Goal: Contribute content: Contribute content

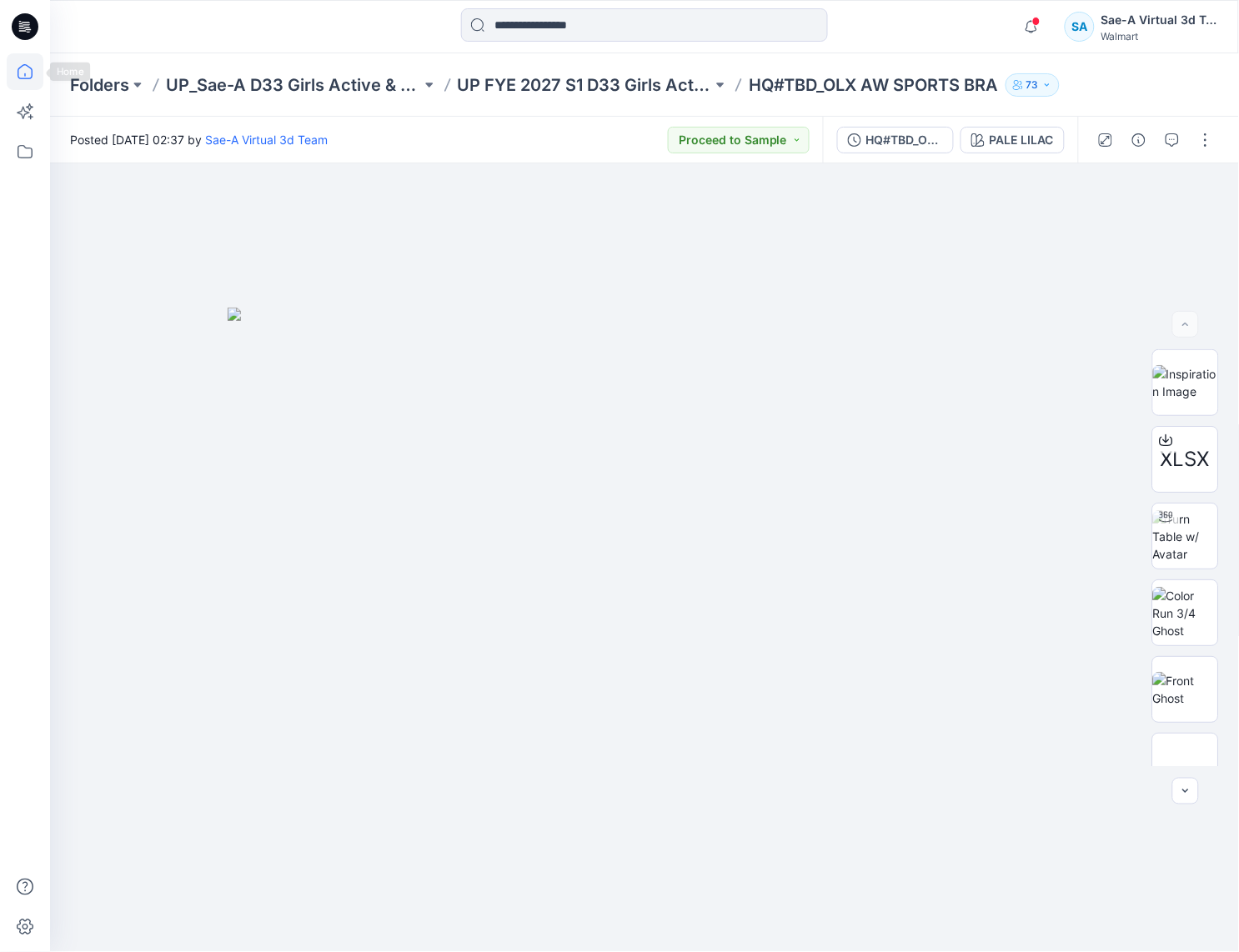
click at [28, 65] on icon at bounding box center [25, 72] width 37 height 37
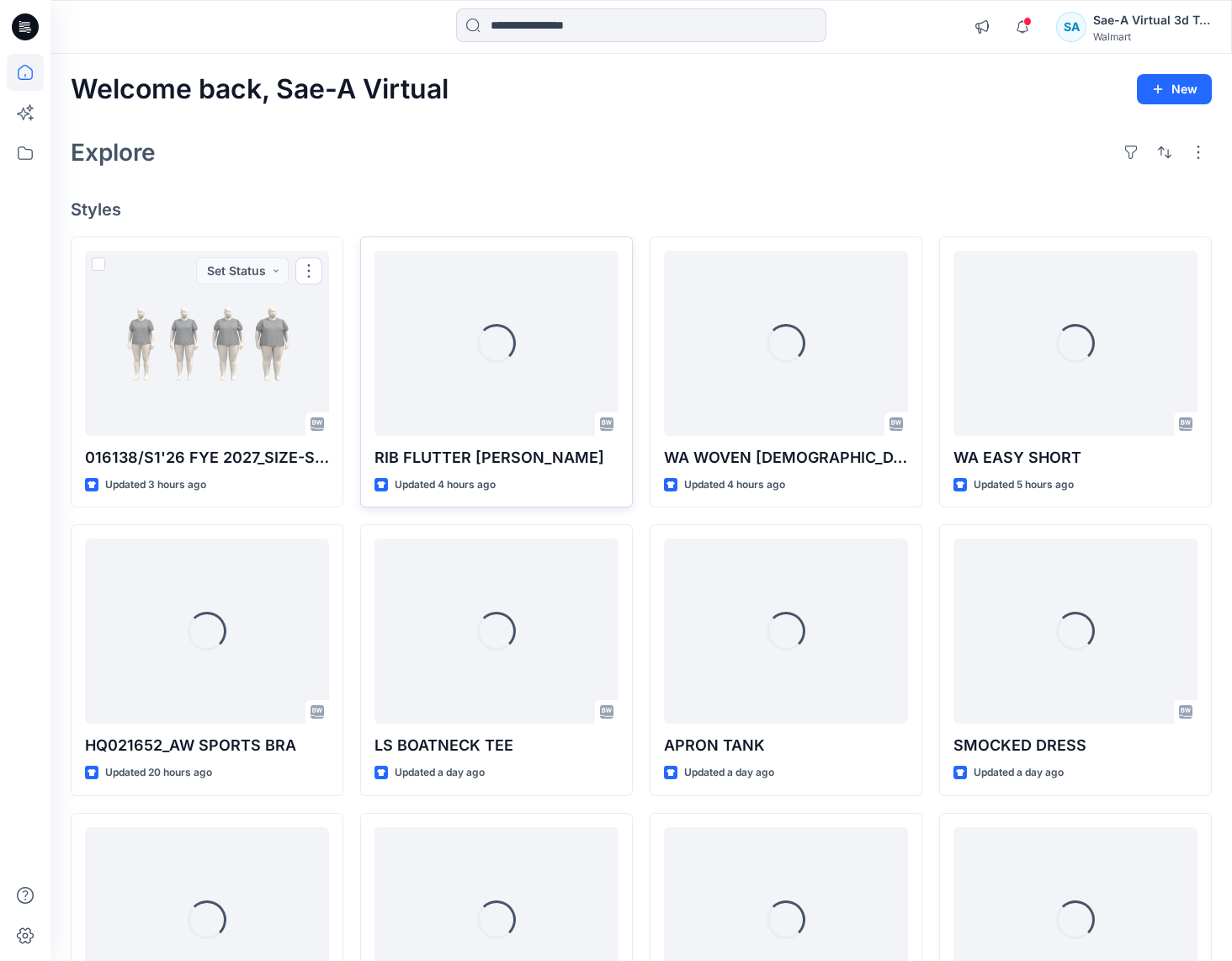
click at [479, 379] on div "Loading..." at bounding box center [497, 343] width 244 height 185
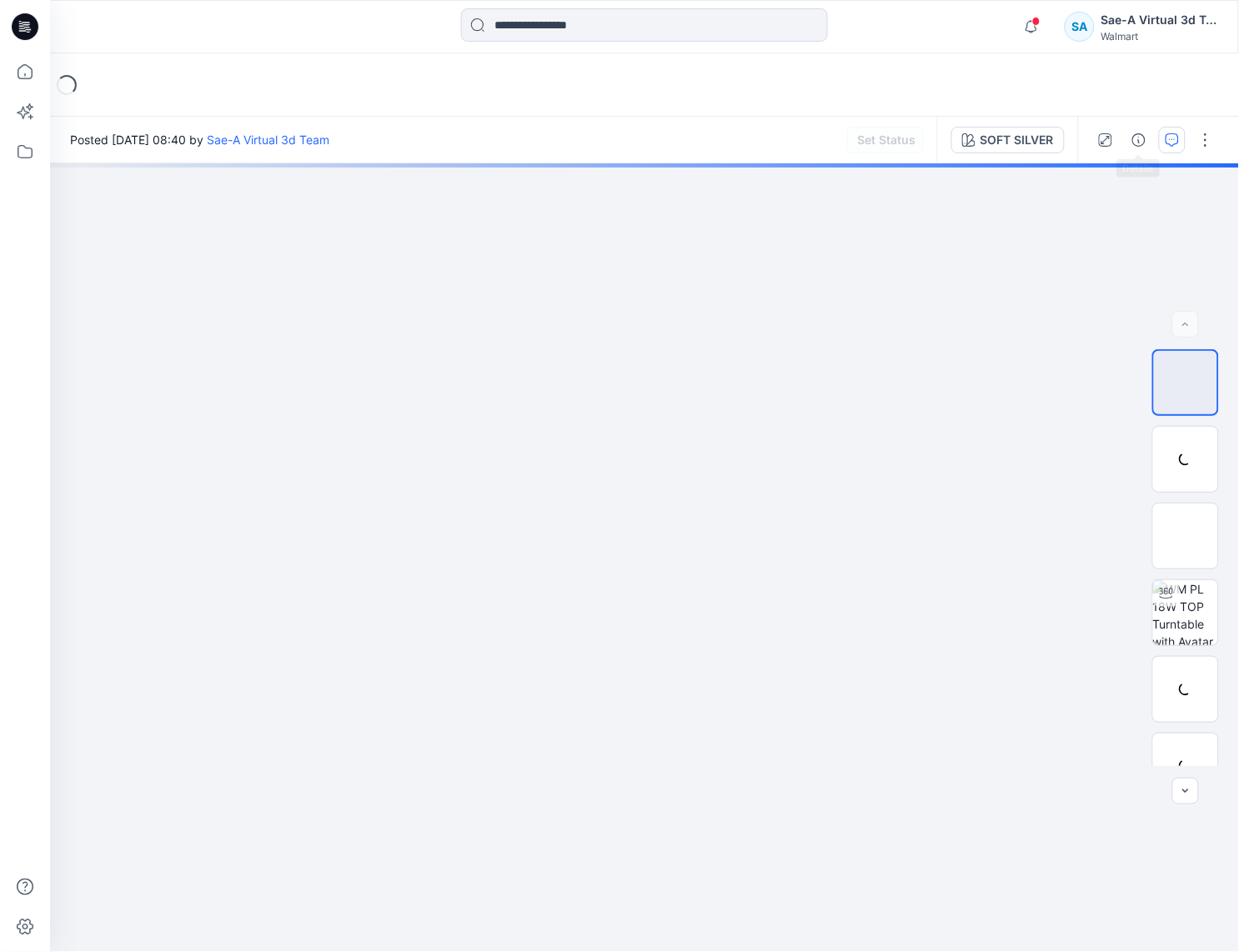
click at [1186, 139] on div at bounding box center [1155, 140] width 154 height 47
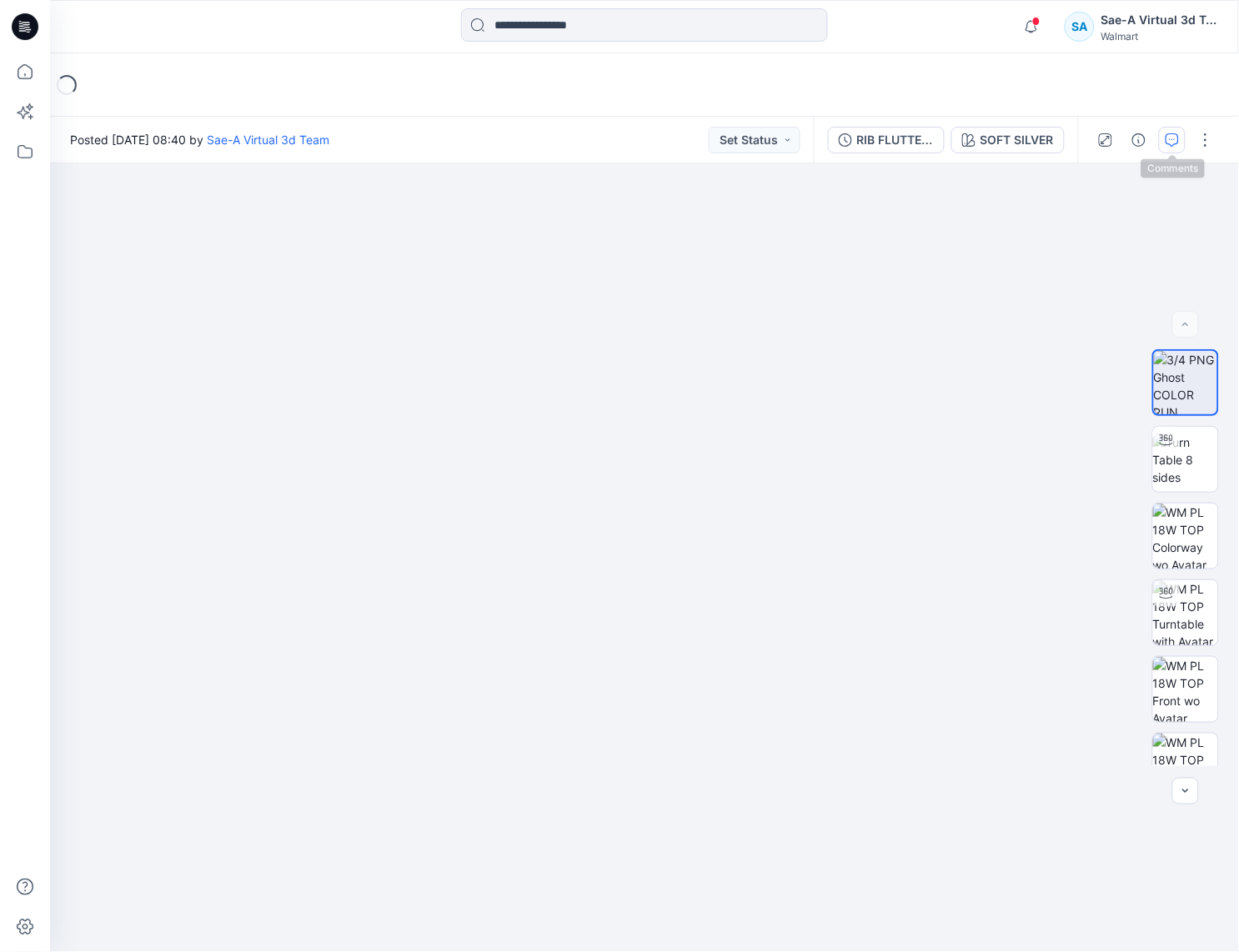
click at [1175, 140] on icon "button" at bounding box center [1173, 141] width 14 height 14
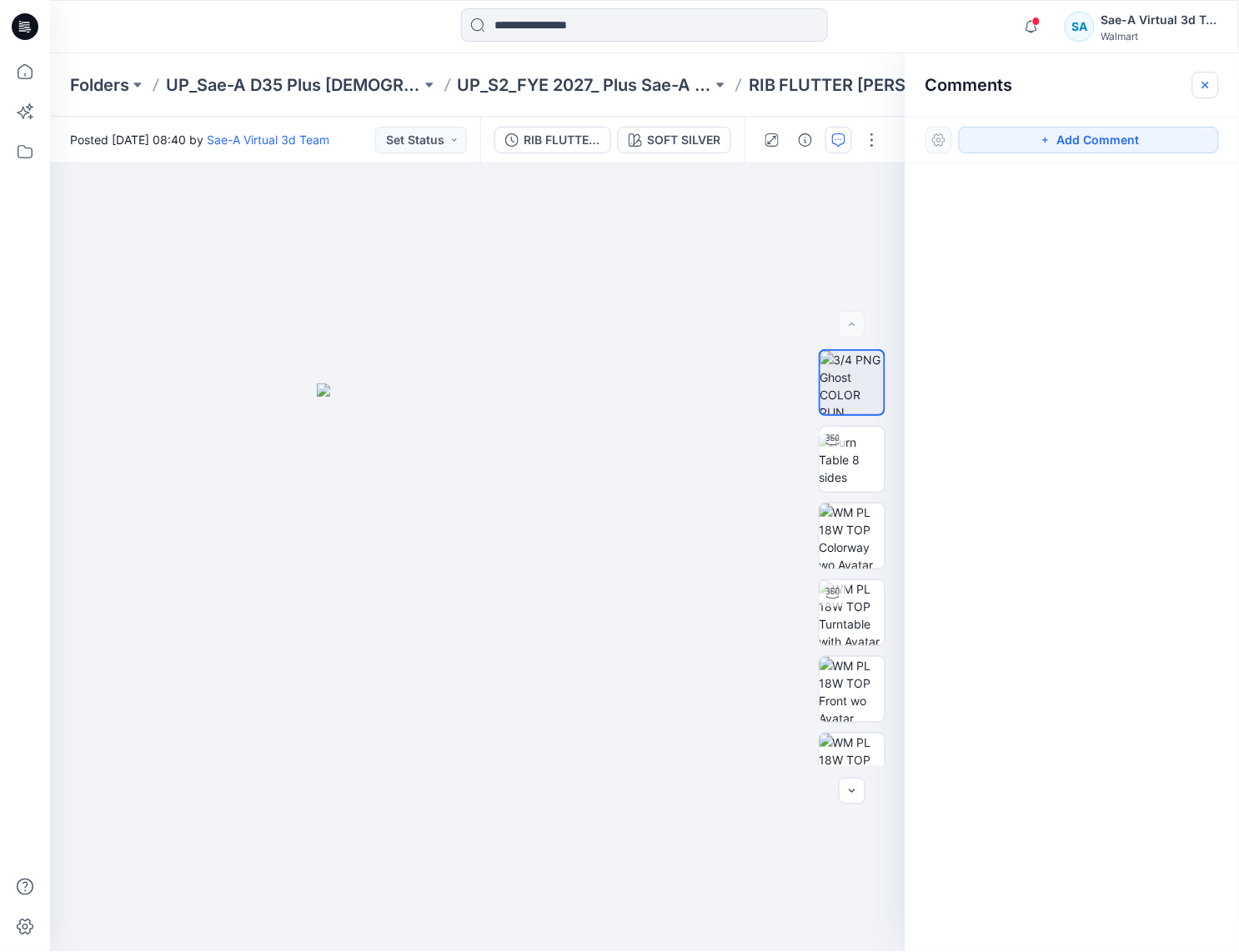
click at [1209, 77] on button "button" at bounding box center [1205, 84] width 26 height 26
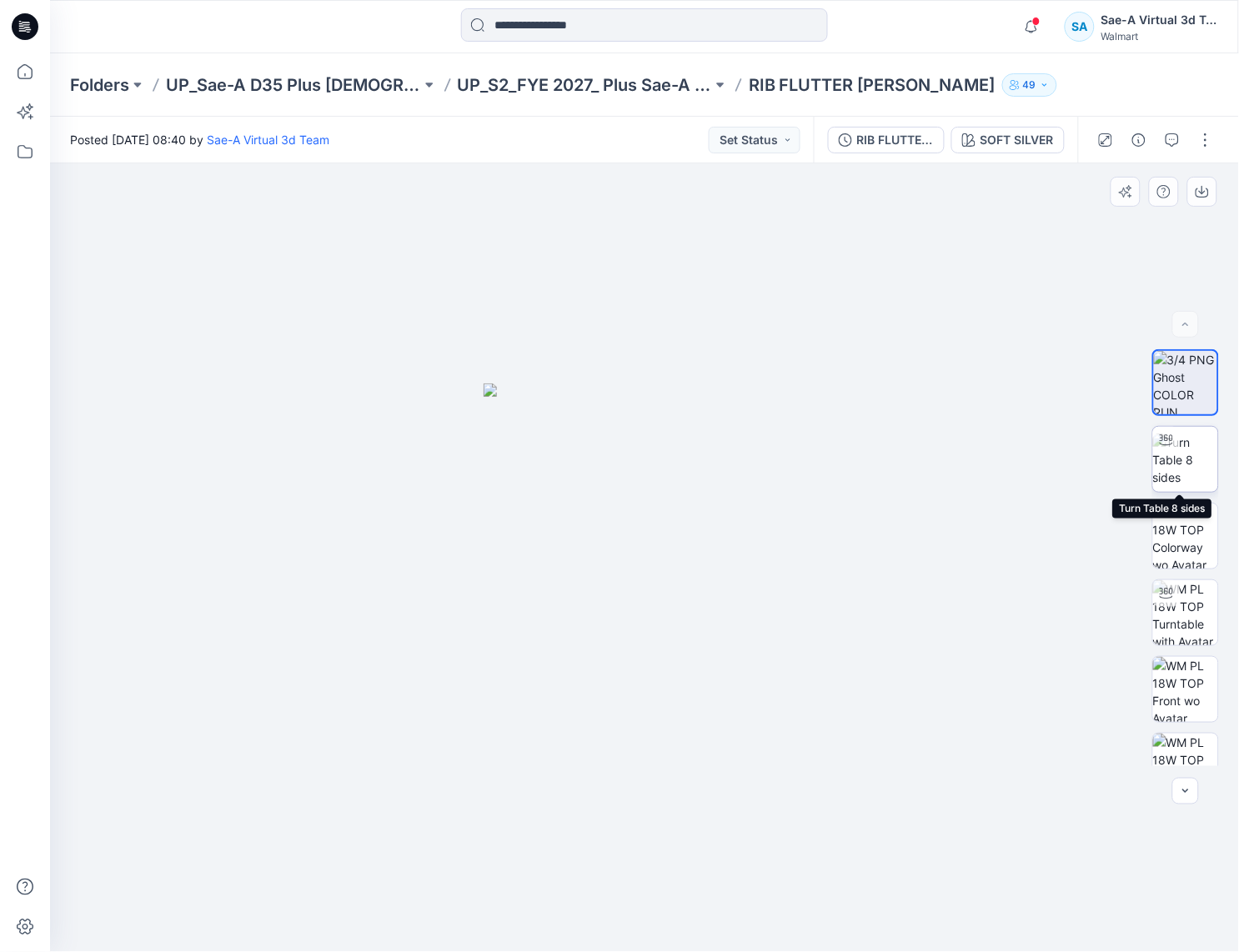
click at [1194, 460] on img at bounding box center [1185, 460] width 65 height 53
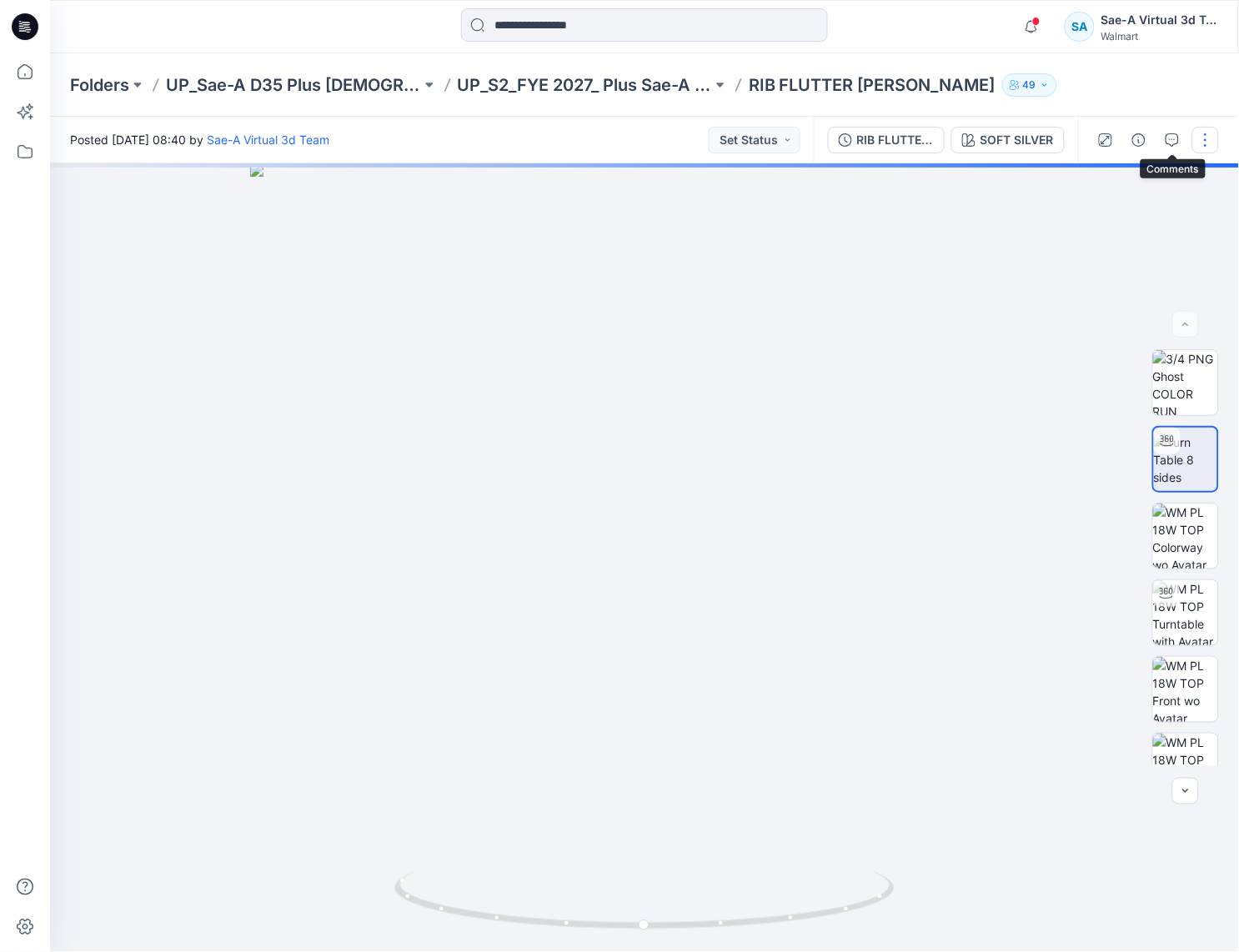
click at [1195, 135] on button "button" at bounding box center [1205, 140] width 26 height 26
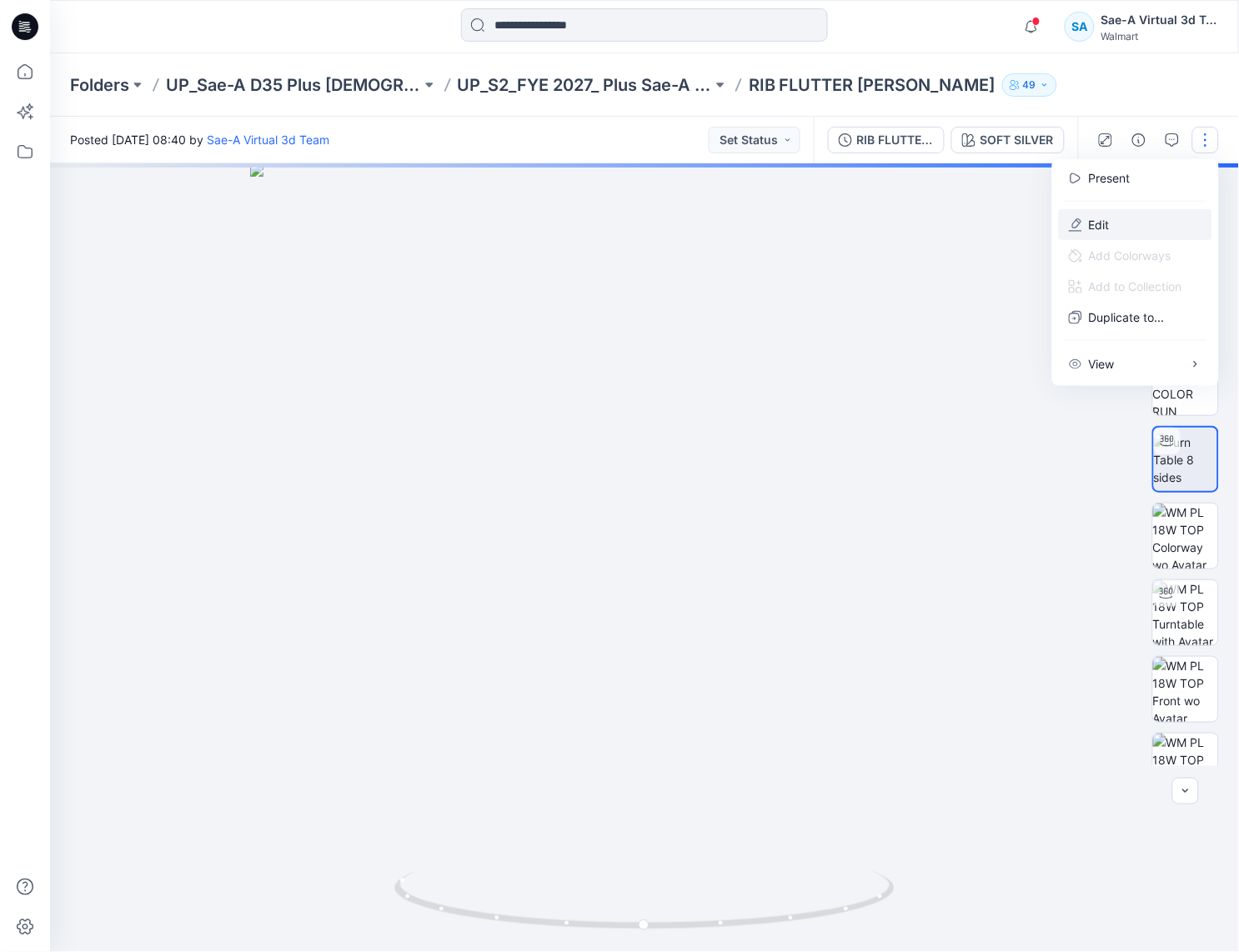
click at [1118, 215] on button "Edit" at bounding box center [1136, 225] width 153 height 31
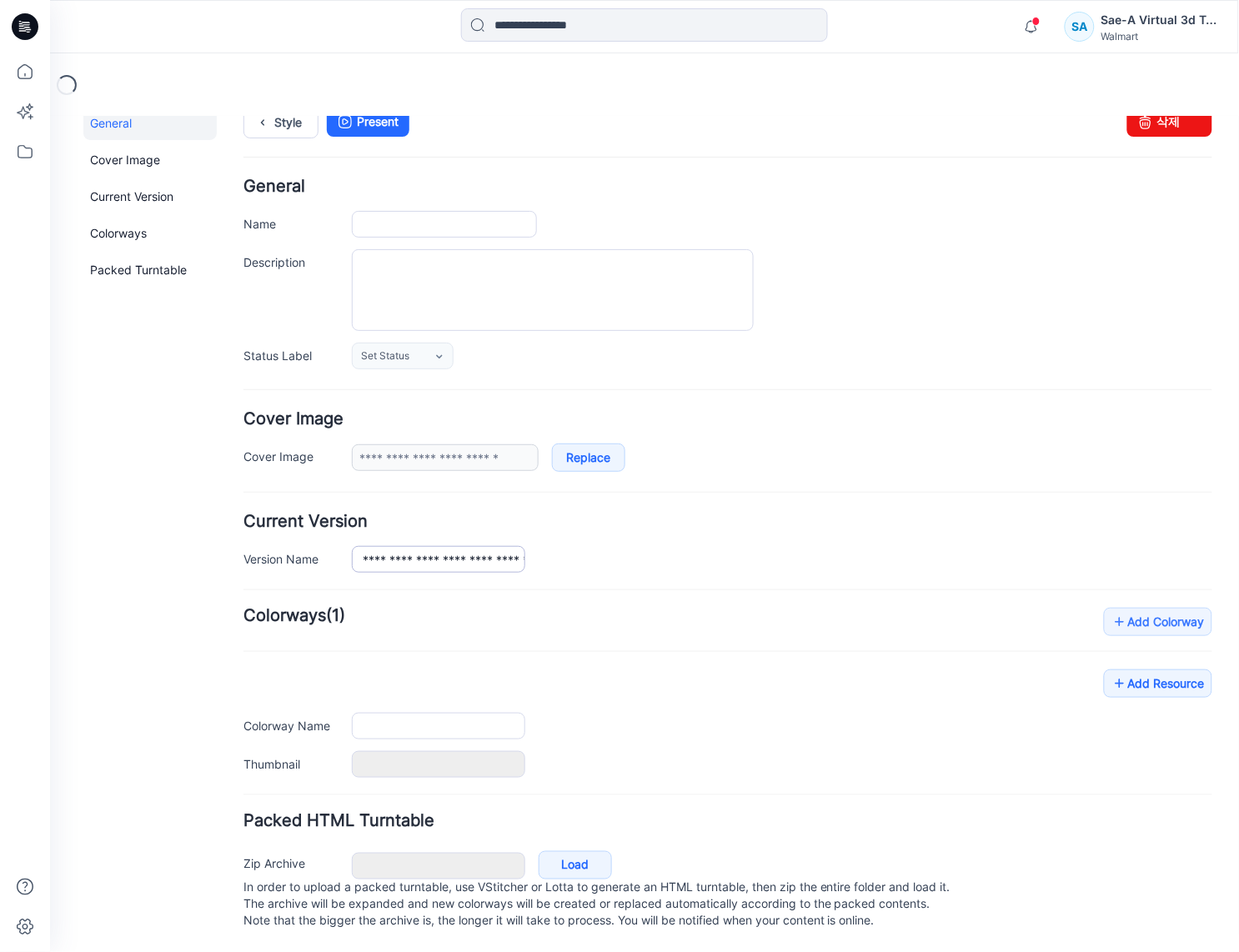
type input "**********"
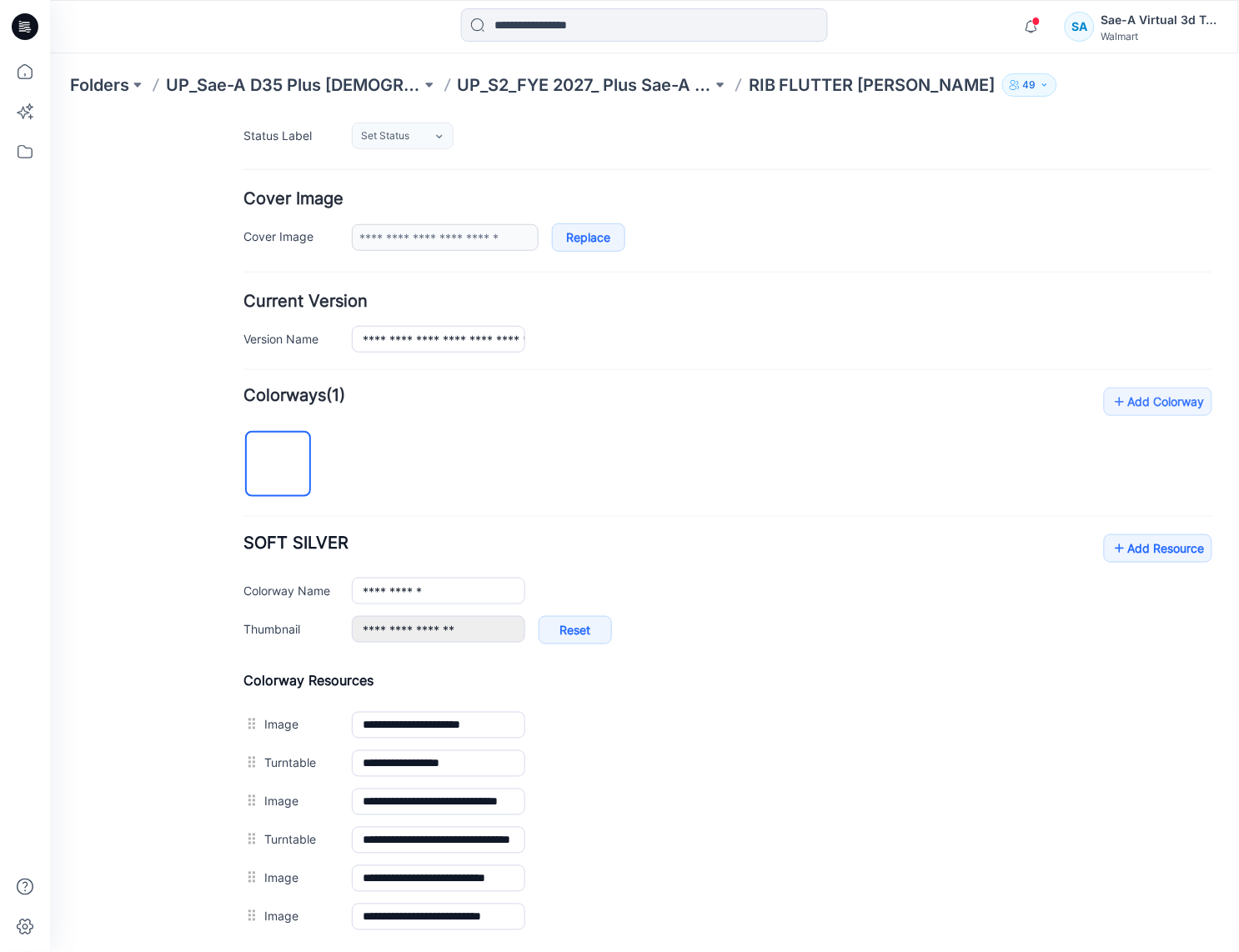
scroll to position [431, 0]
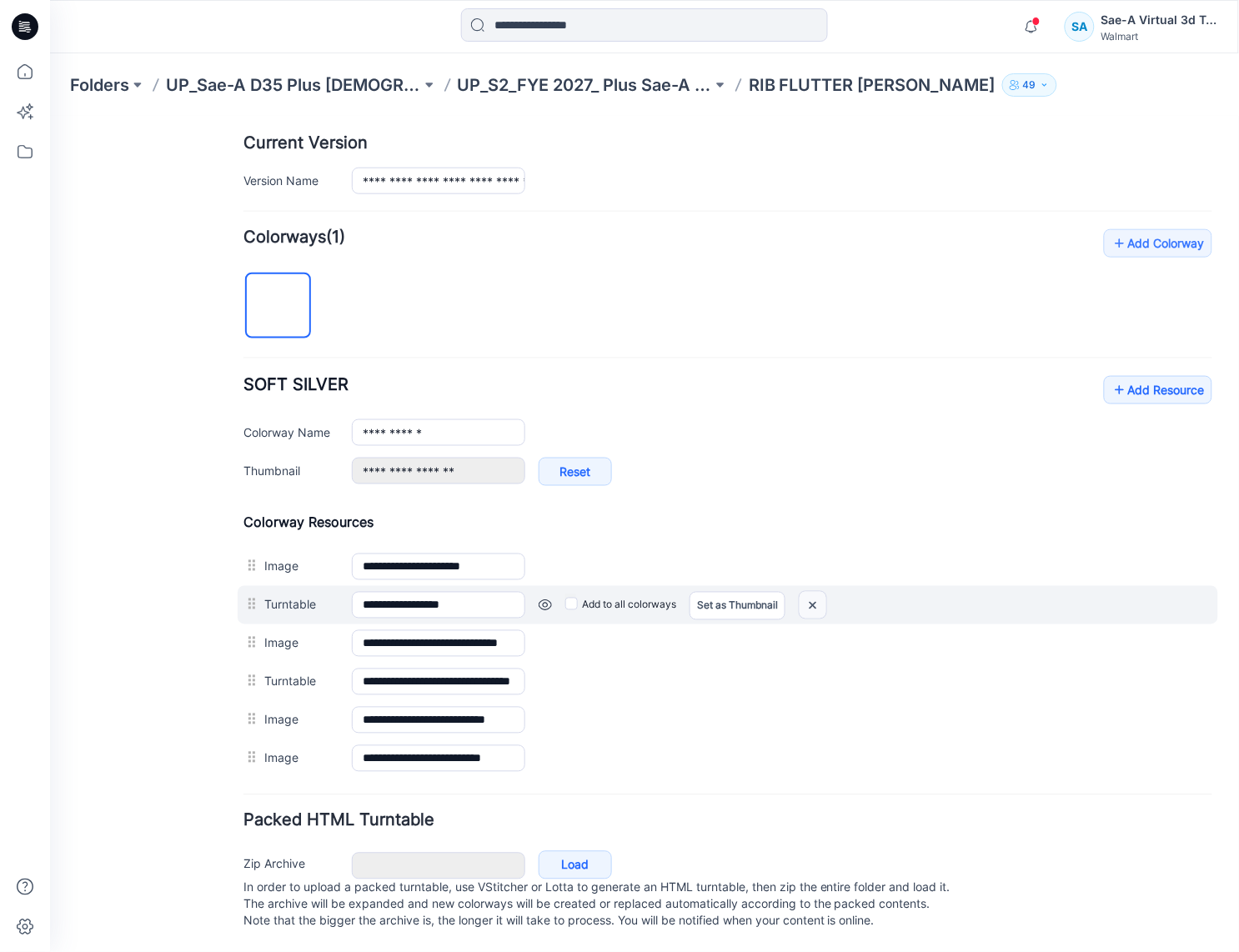
click at [49, 116] on img at bounding box center [49, 116] width 0 height 0
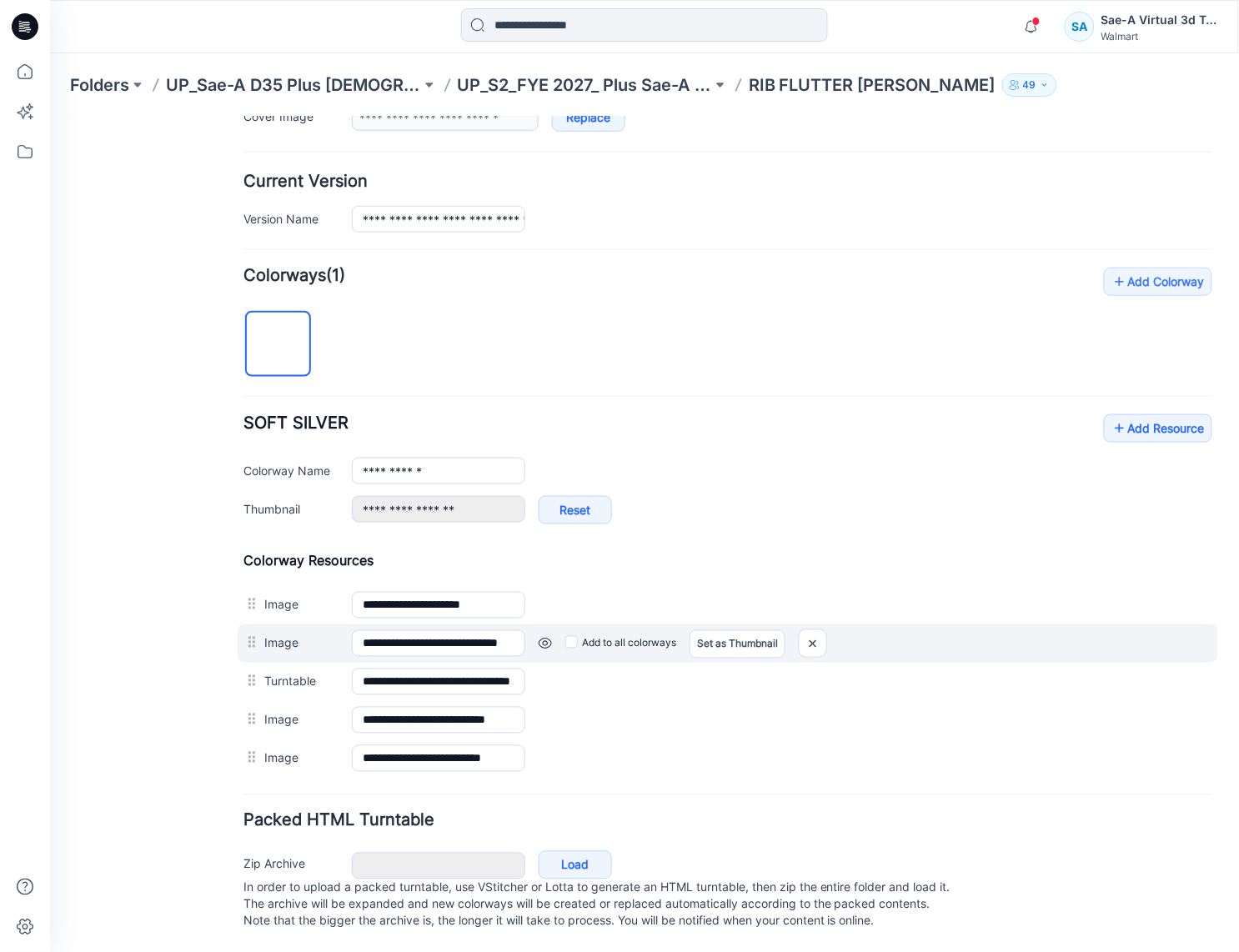
scroll to position [392, 0]
click at [49, 116] on link at bounding box center [49, 116] width 0 height 0
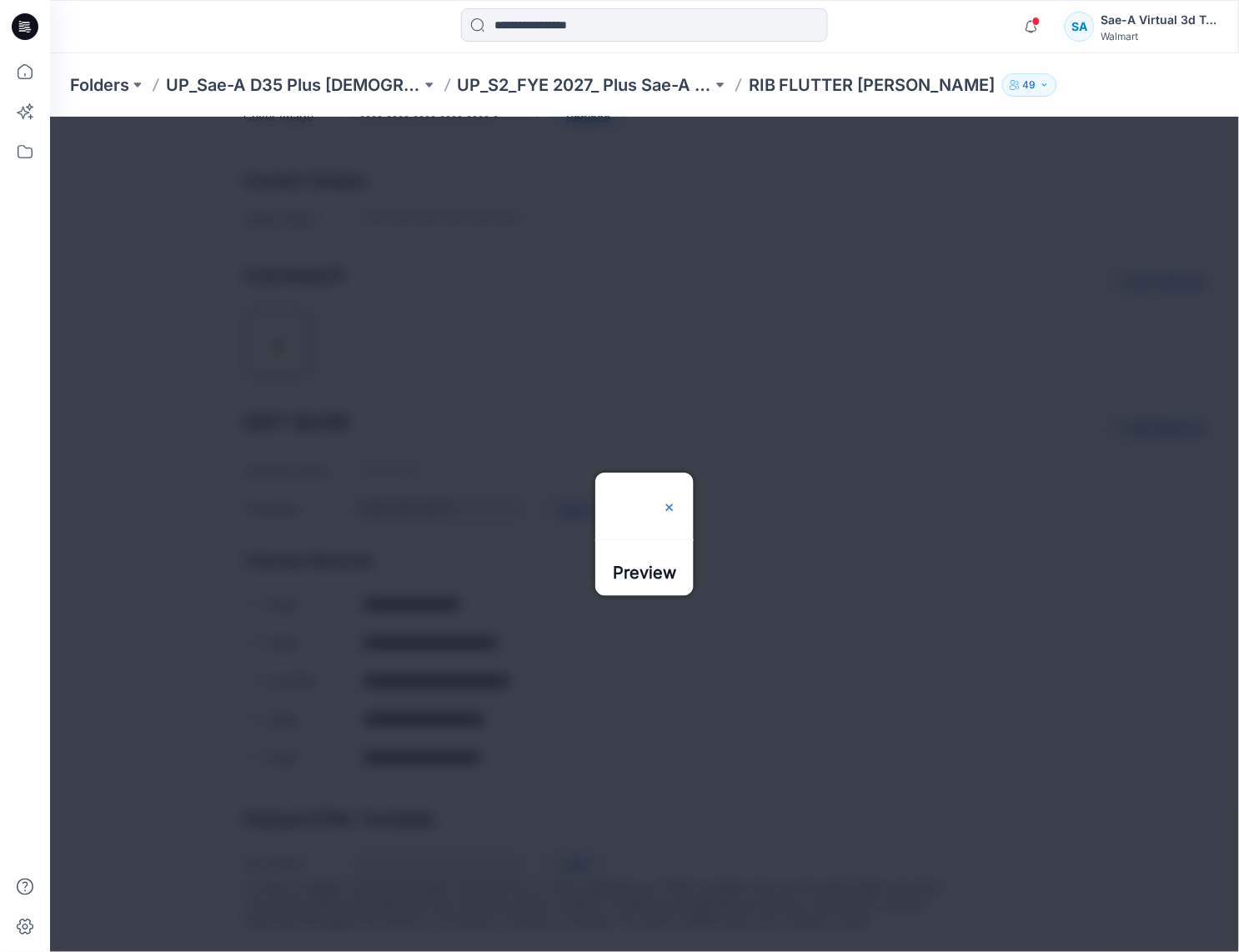
click at [675, 500] on img at bounding box center [668, 507] width 14 height 14
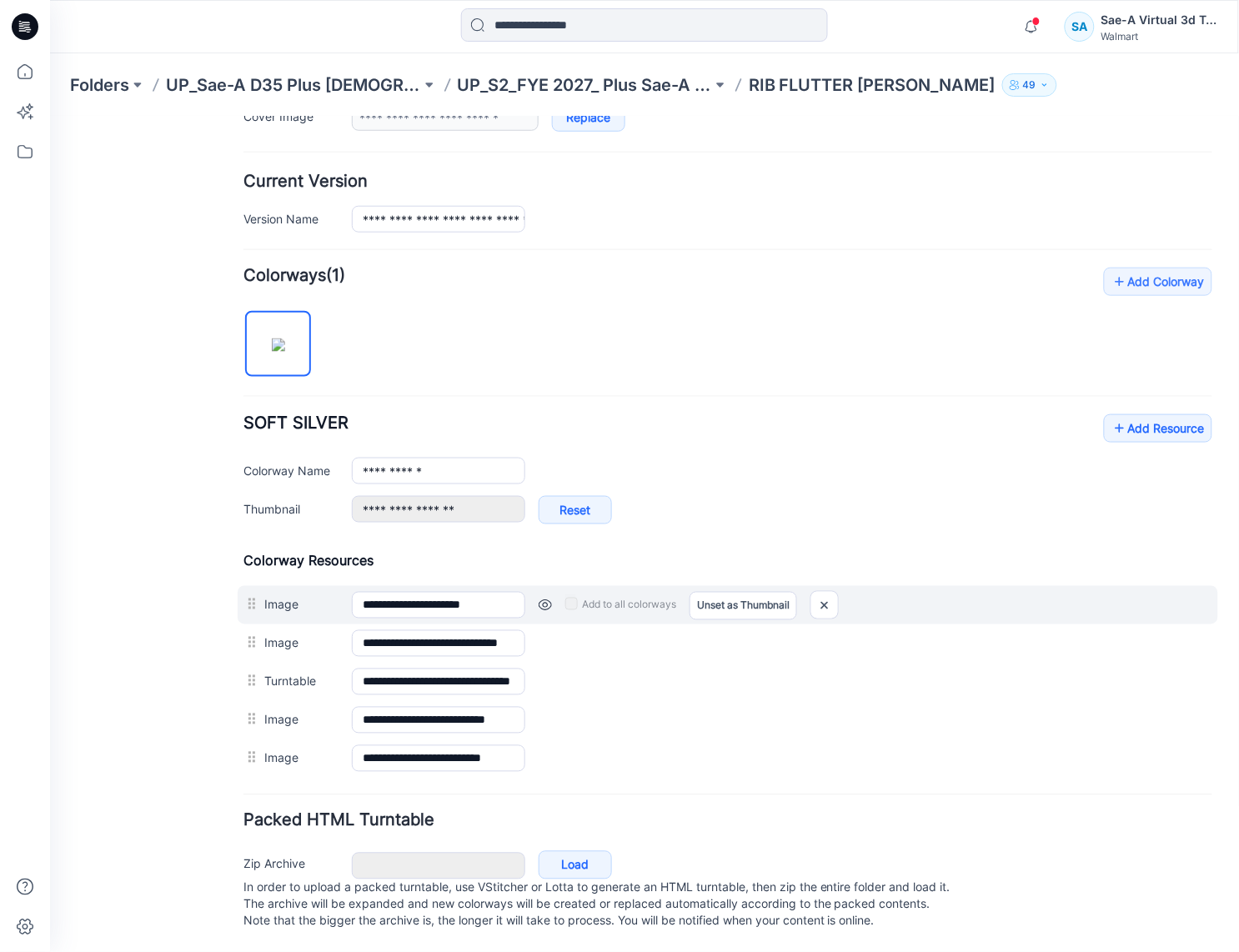
click at [552, 591] on div "Add to all colorways Set as Thumbnail Unset as Thumbnail" at bounding box center [868, 604] width 687 height 26
click at [543, 598] on link at bounding box center [545, 605] width 14 height 14
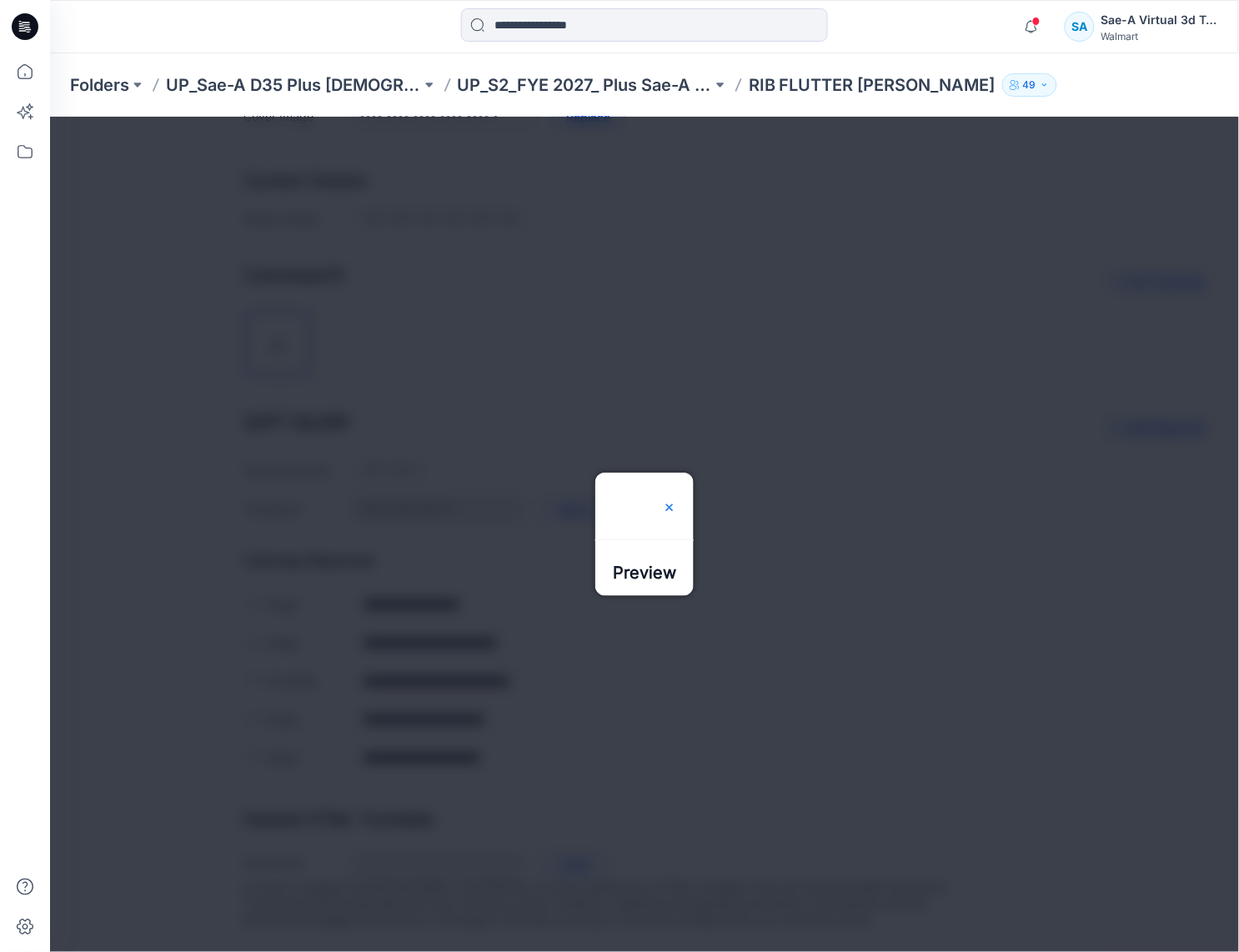
click at [675, 500] on img at bounding box center [668, 507] width 14 height 14
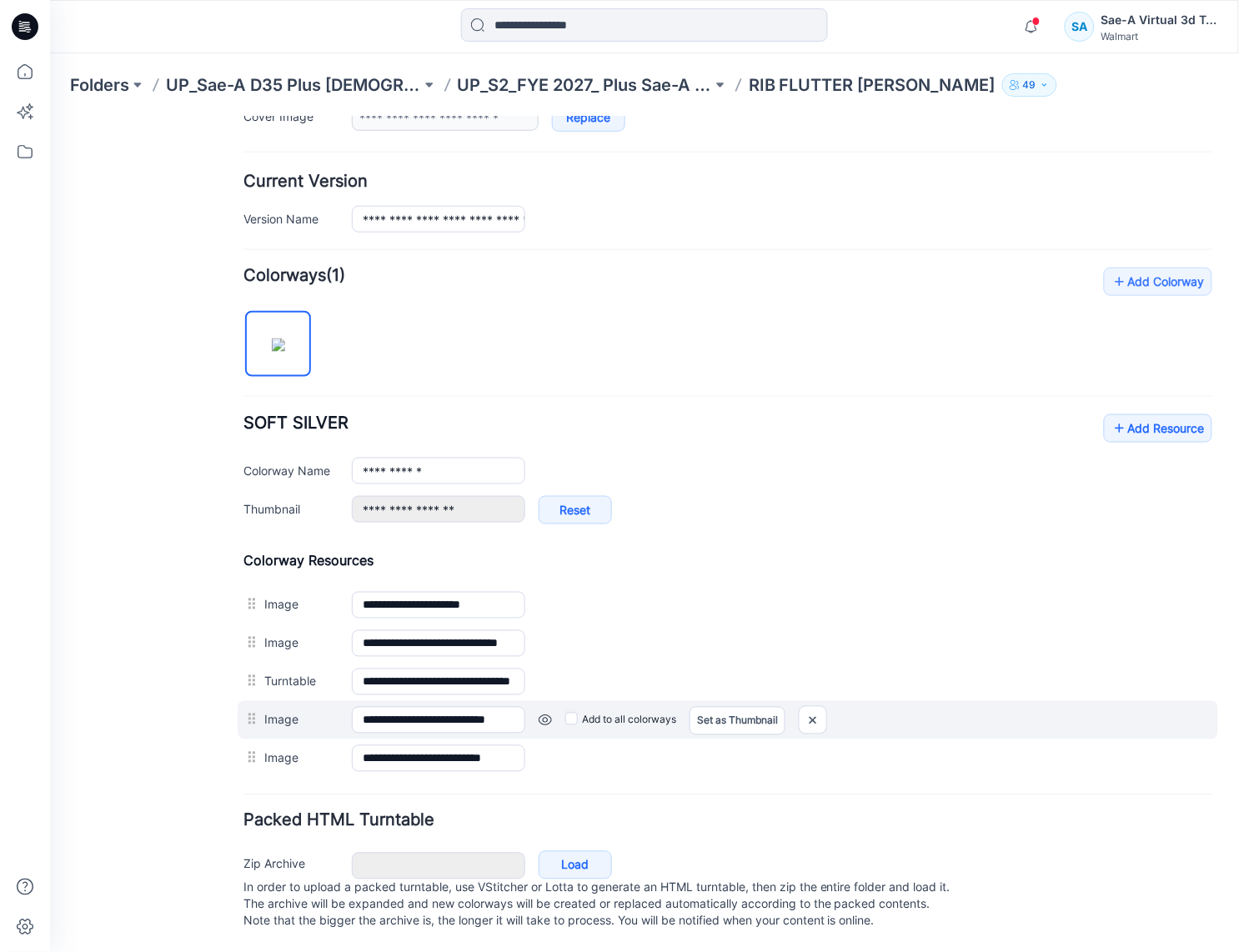
click at [49, 116] on link at bounding box center [49, 116] width 0 height 0
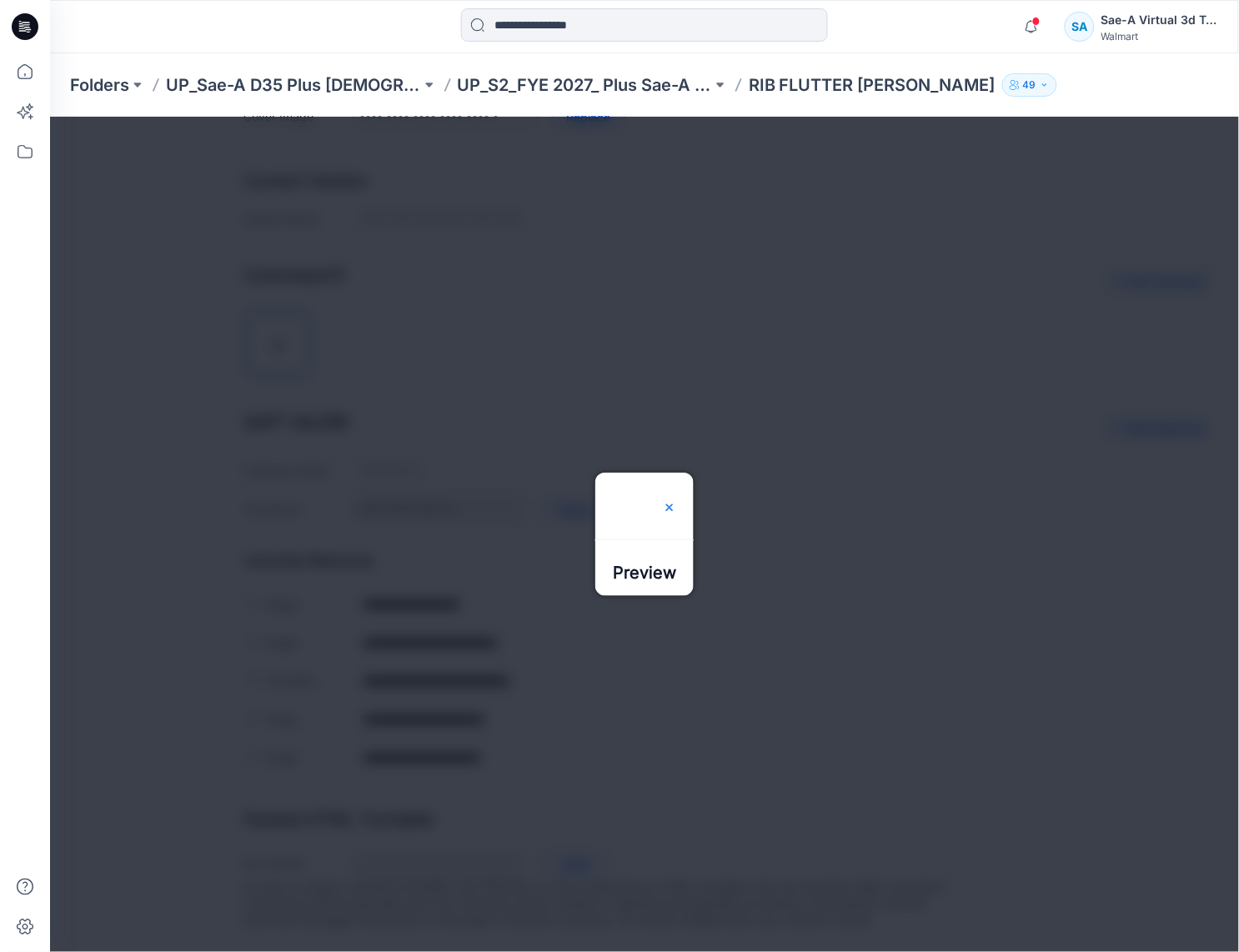
click at [675, 500] on img at bounding box center [668, 507] width 14 height 14
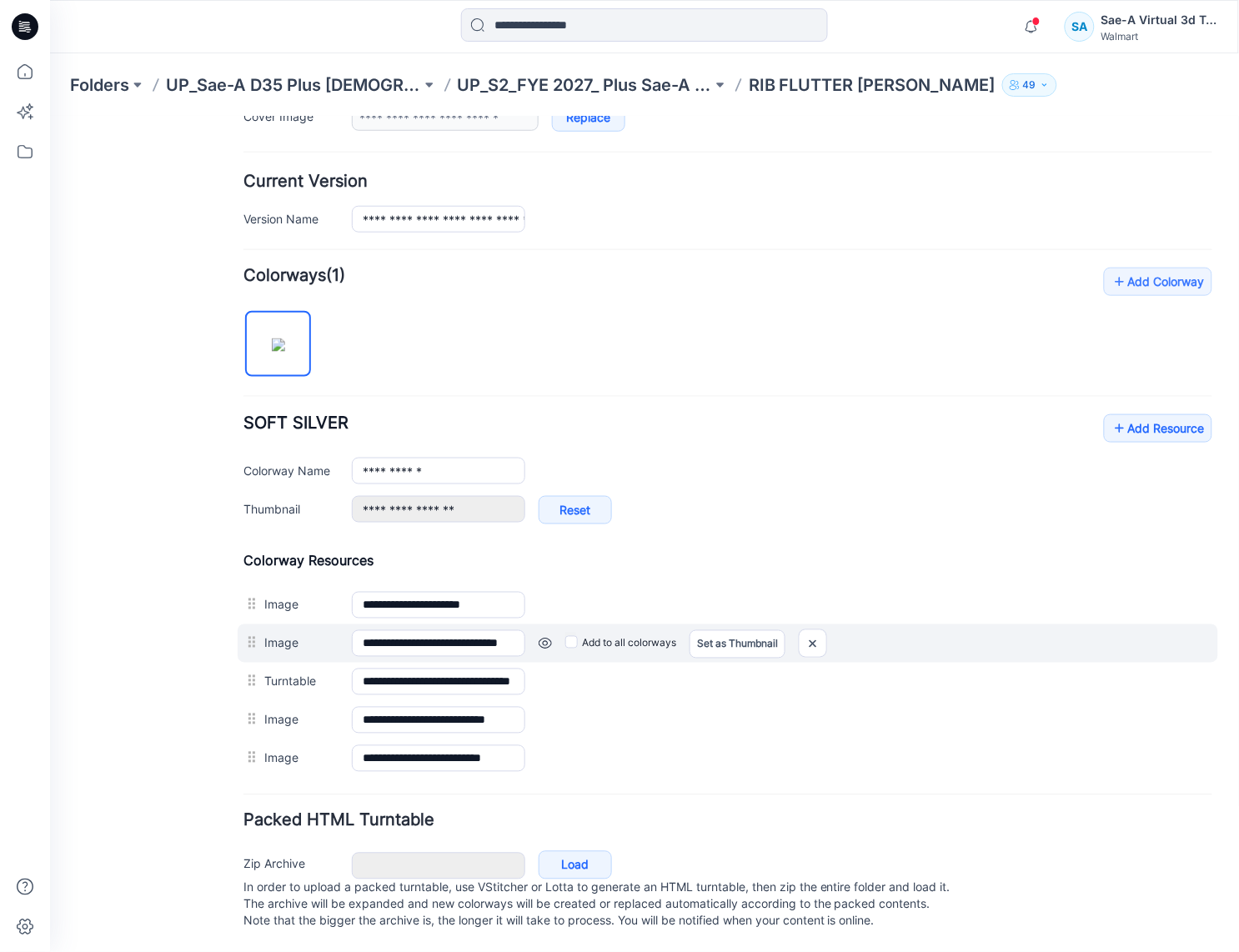
click at [49, 116] on link at bounding box center [49, 116] width 0 height 0
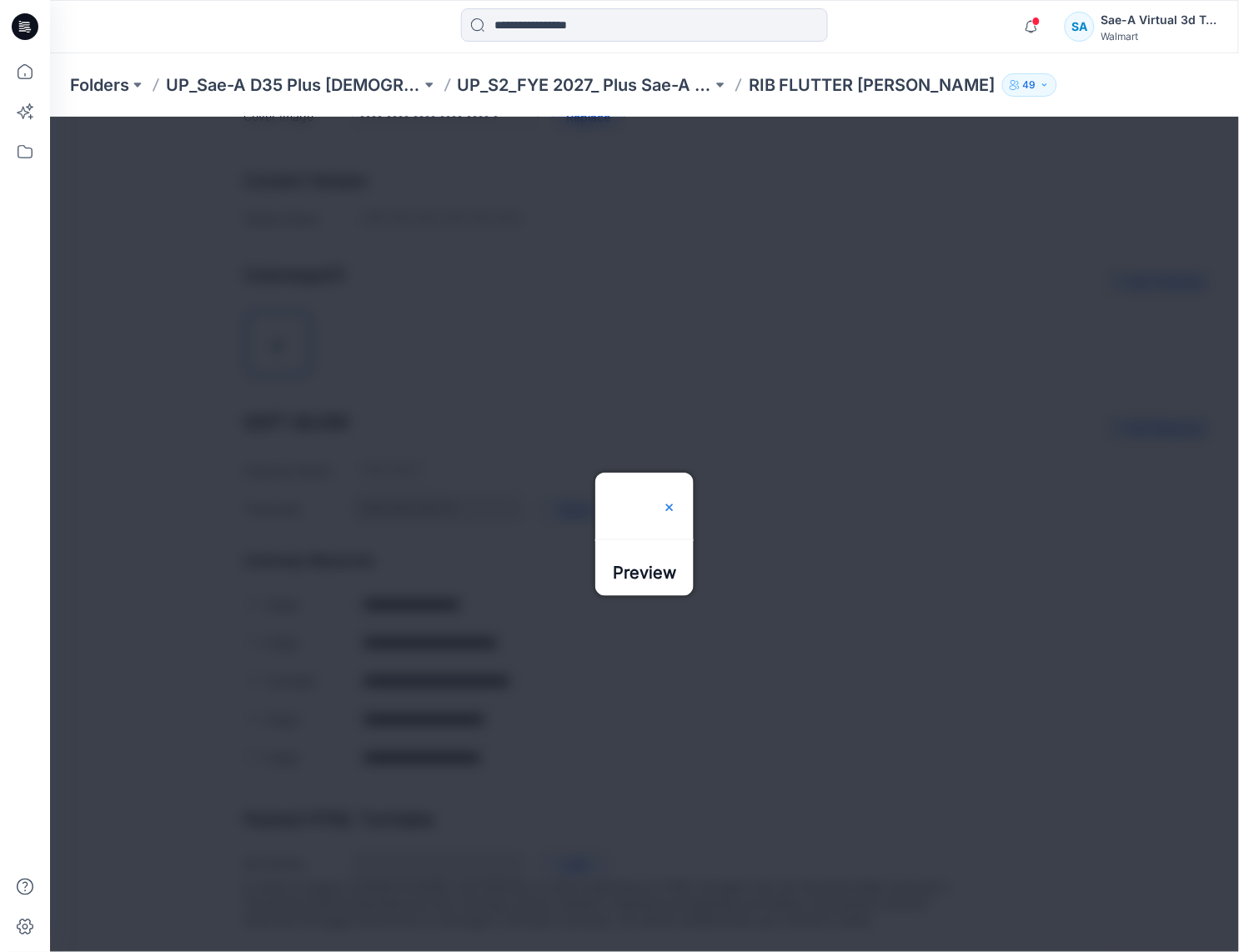
click at [675, 472] on div at bounding box center [668, 505] width 14 height 66
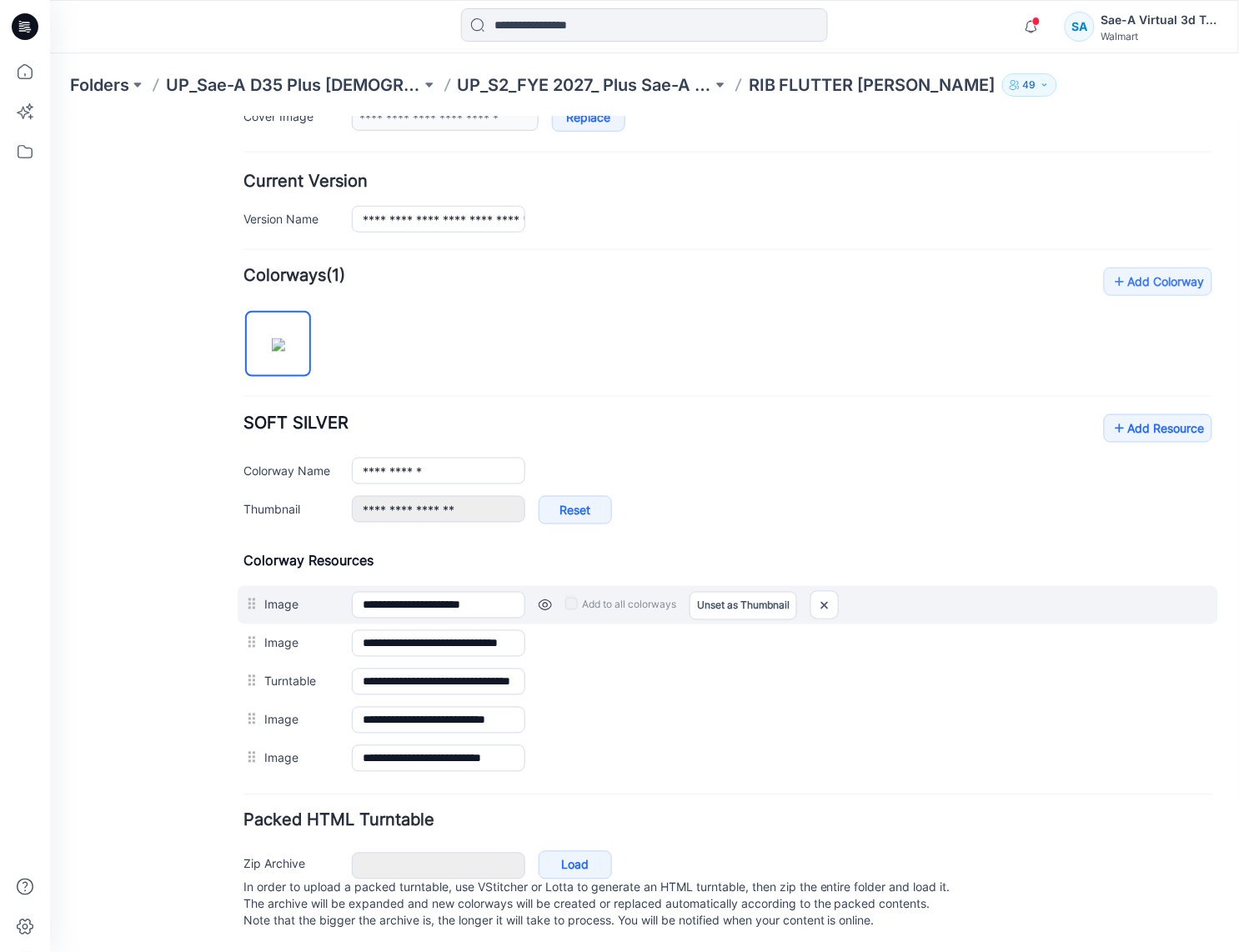
click at [543, 598] on link at bounding box center [545, 605] width 14 height 14
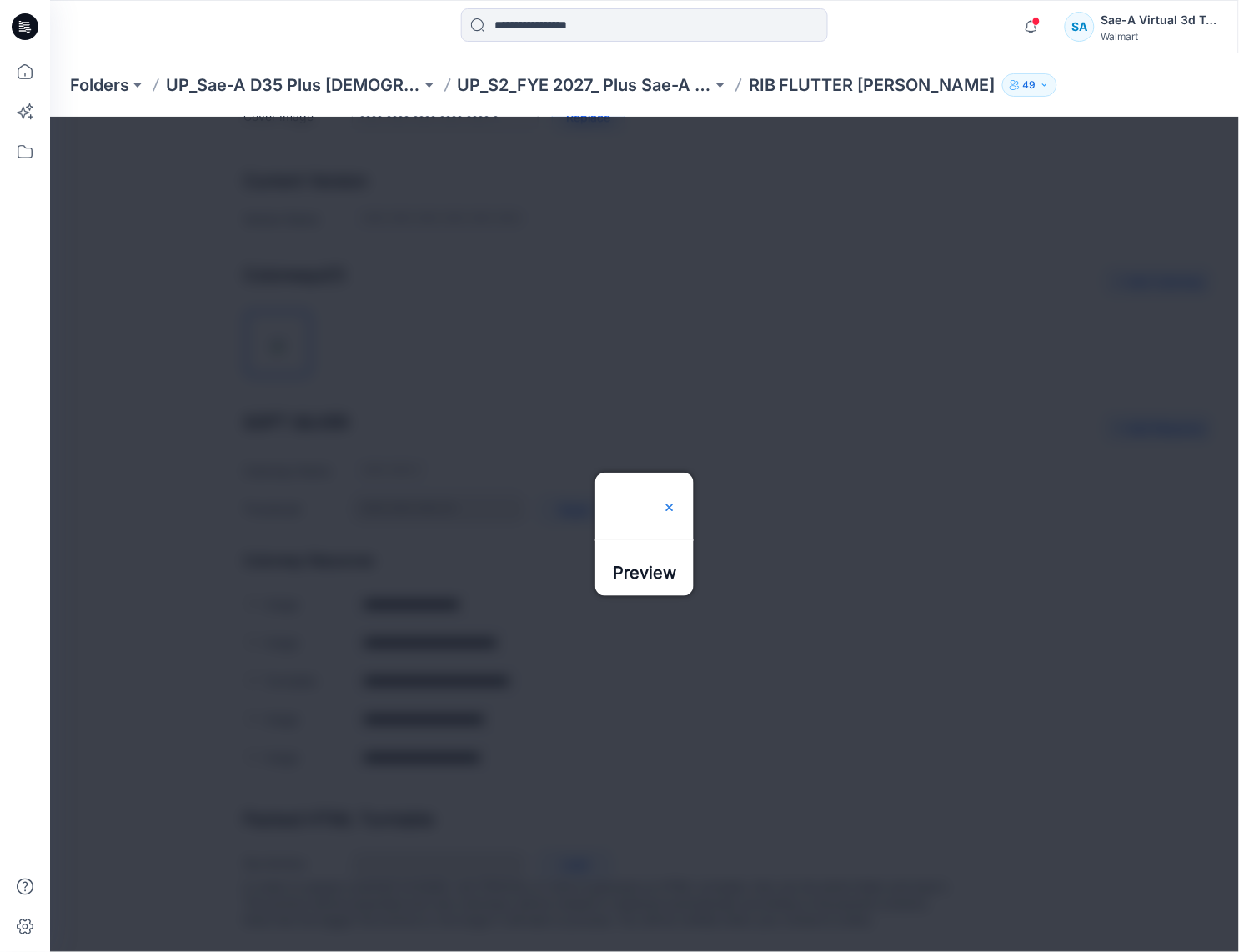
click at [675, 472] on div at bounding box center [668, 505] width 14 height 66
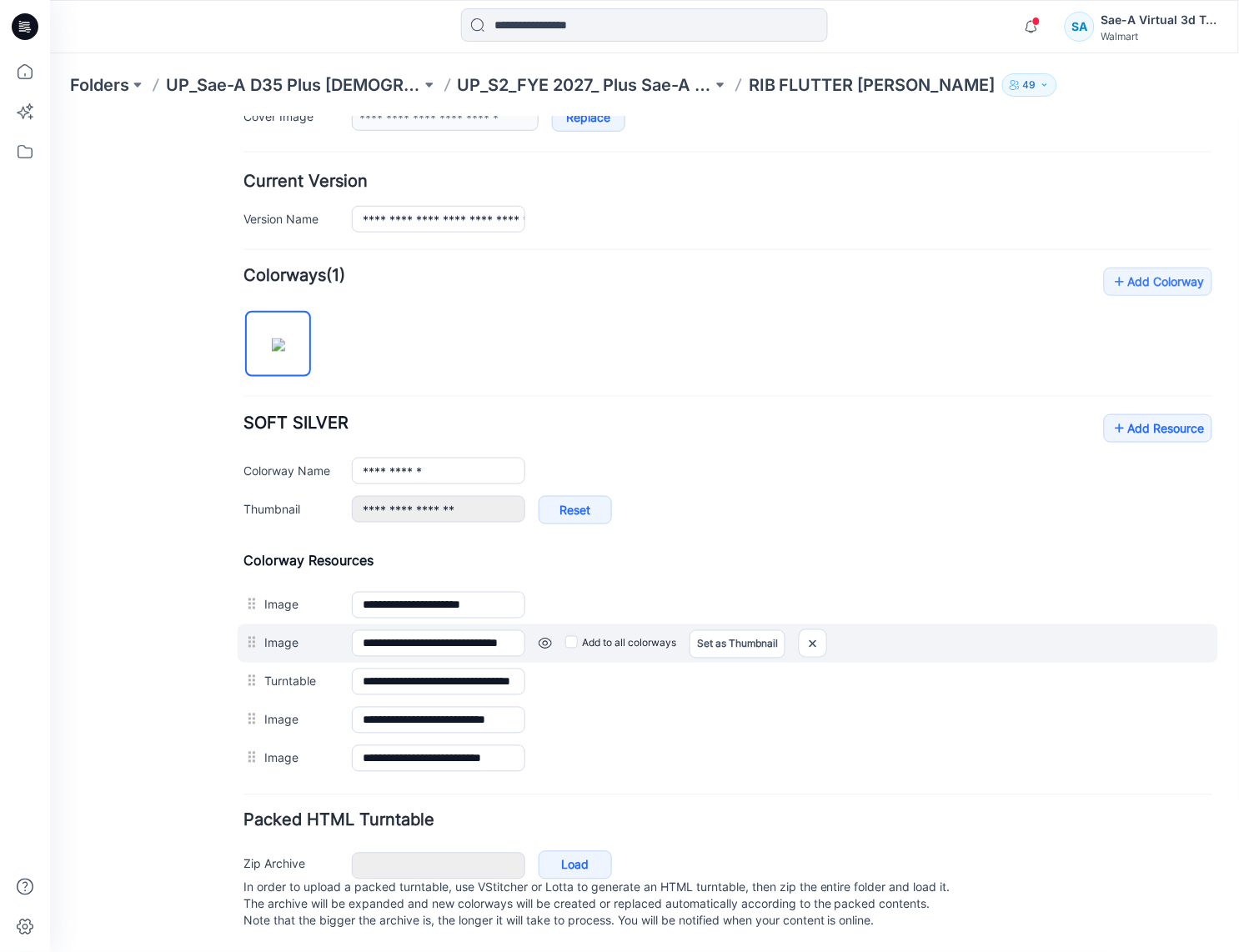
click at [49, 116] on link at bounding box center [49, 116] width 0 height 0
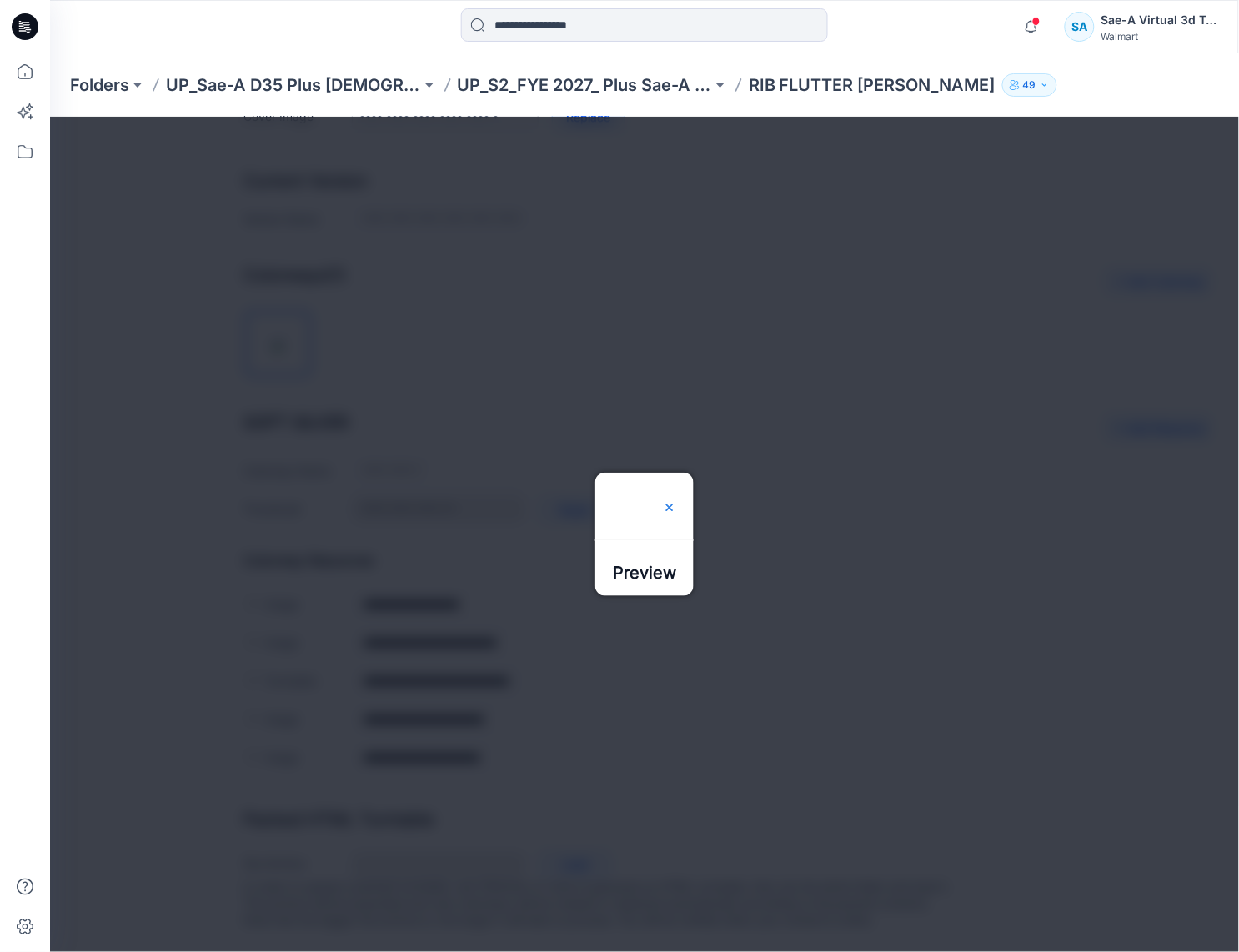
click at [675, 500] on img at bounding box center [668, 507] width 14 height 14
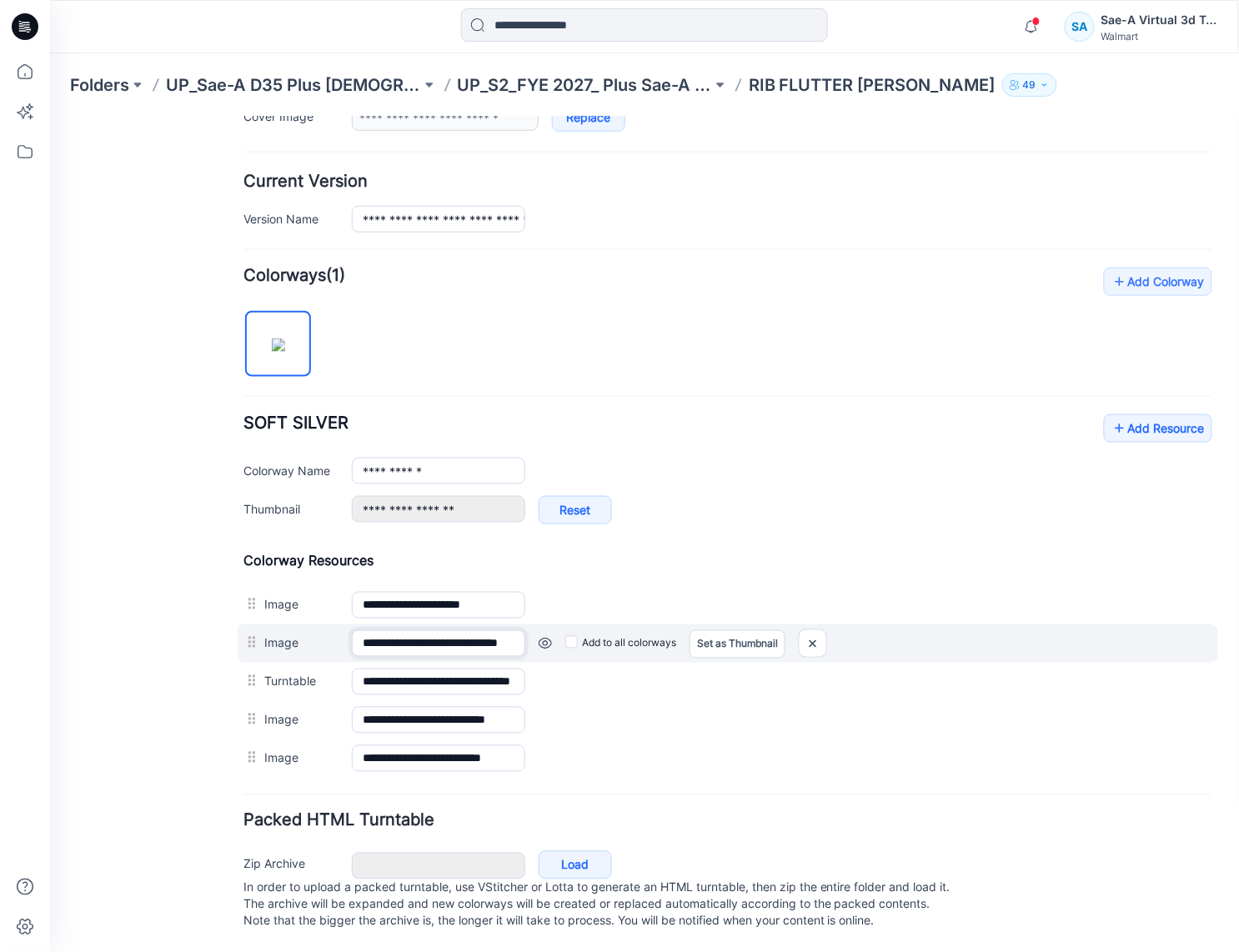
scroll to position [0, 43]
drag, startPoint x: 510, startPoint y: 619, endPoint x: 548, endPoint y: 619, distance: 38.0
click at [548, 623] on div "**********" at bounding box center [726, 642] width 980 height 38
click at [426, 629] on input "**********" at bounding box center [438, 642] width 174 height 26
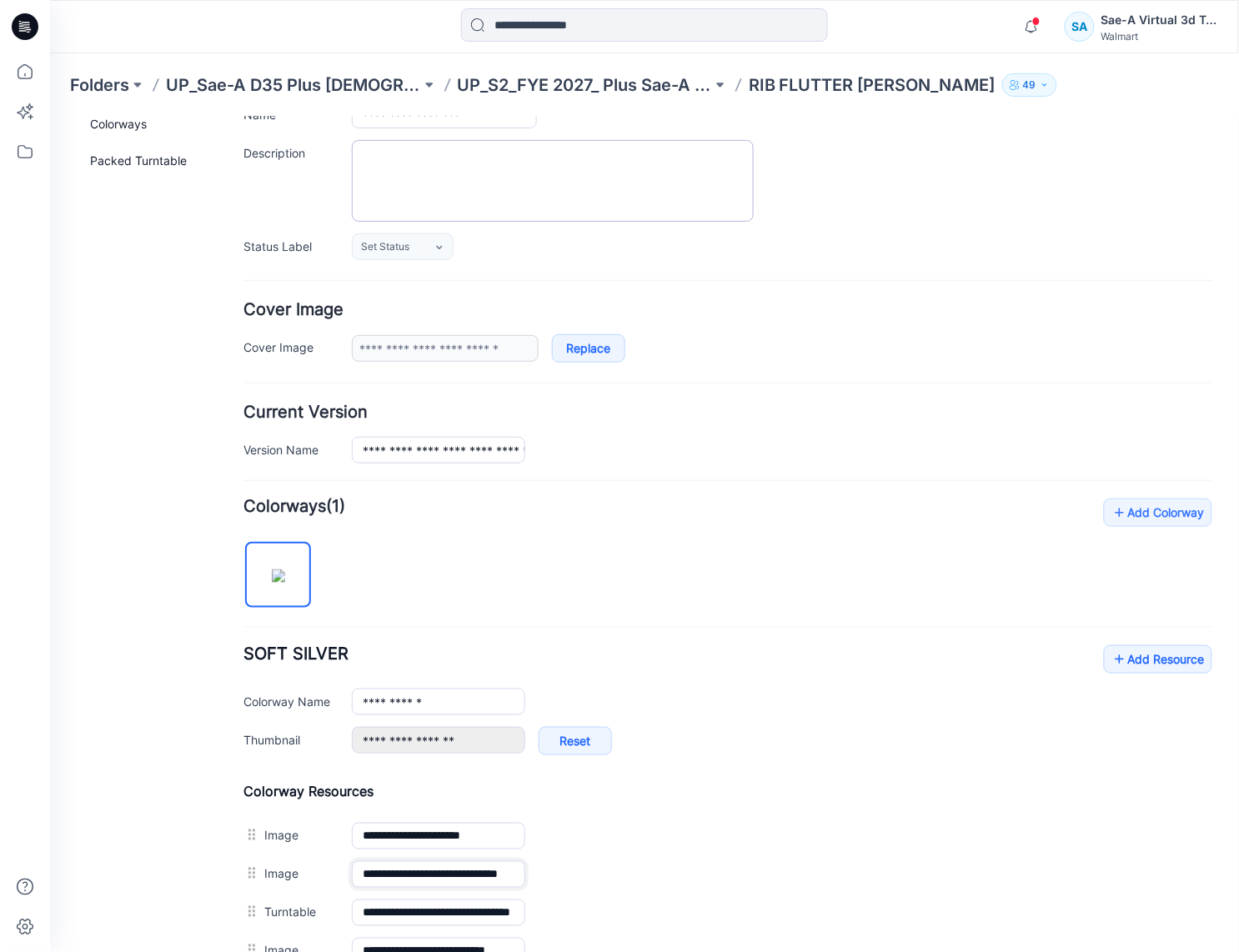
scroll to position [0, 0]
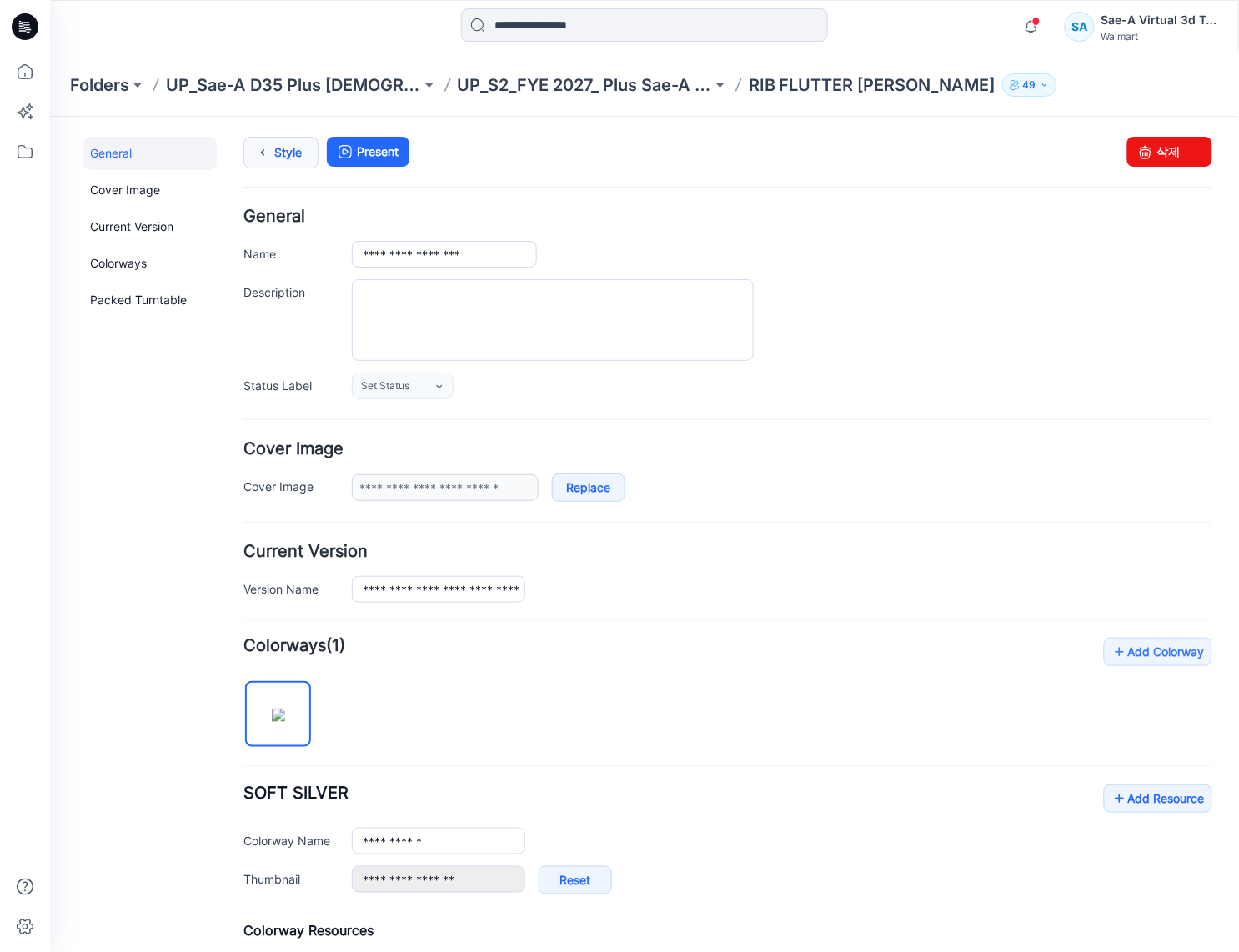
click at [273, 144] on link "Style" at bounding box center [280, 152] width 75 height 32
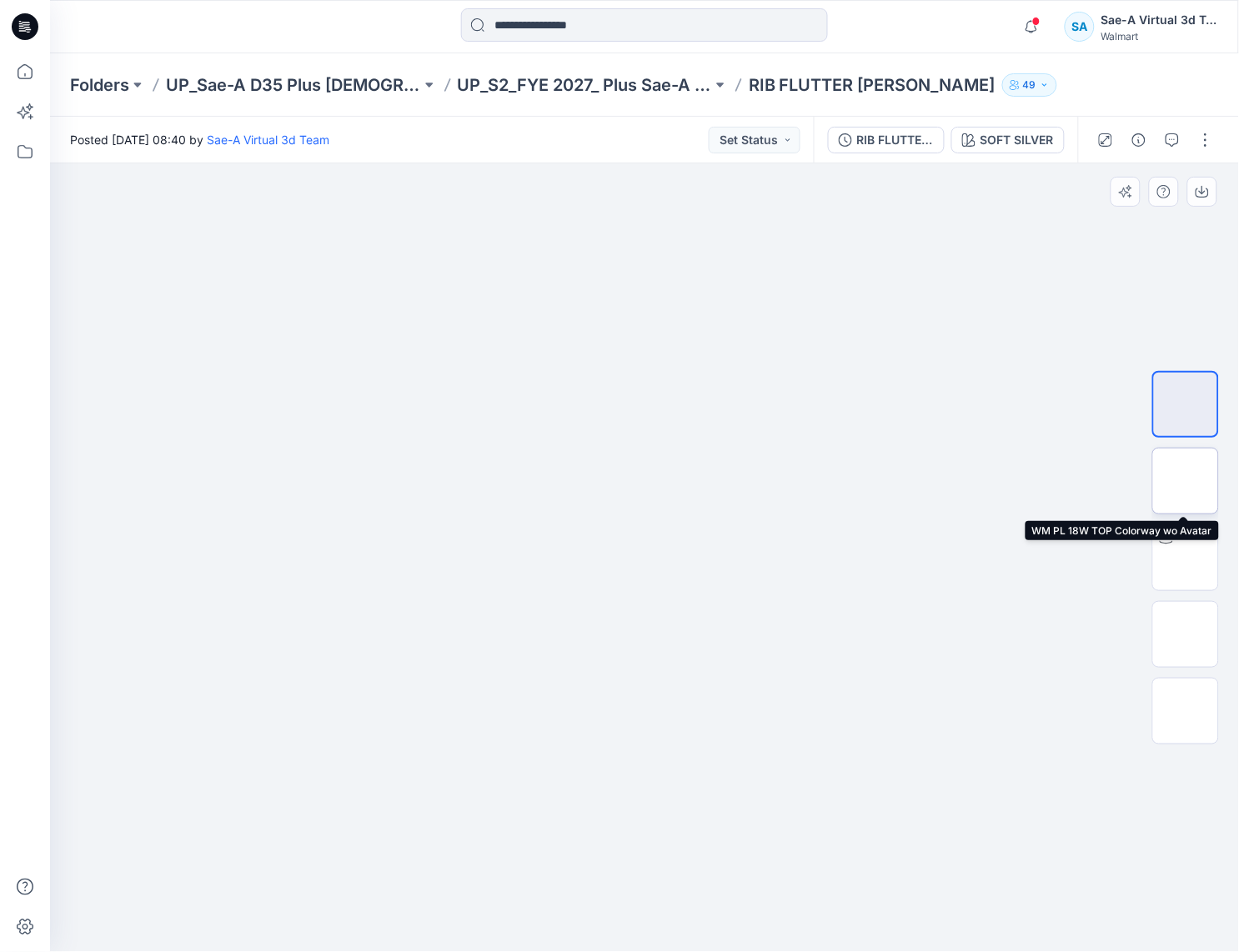
click at [1185, 481] on img at bounding box center [1185, 481] width 0 height 0
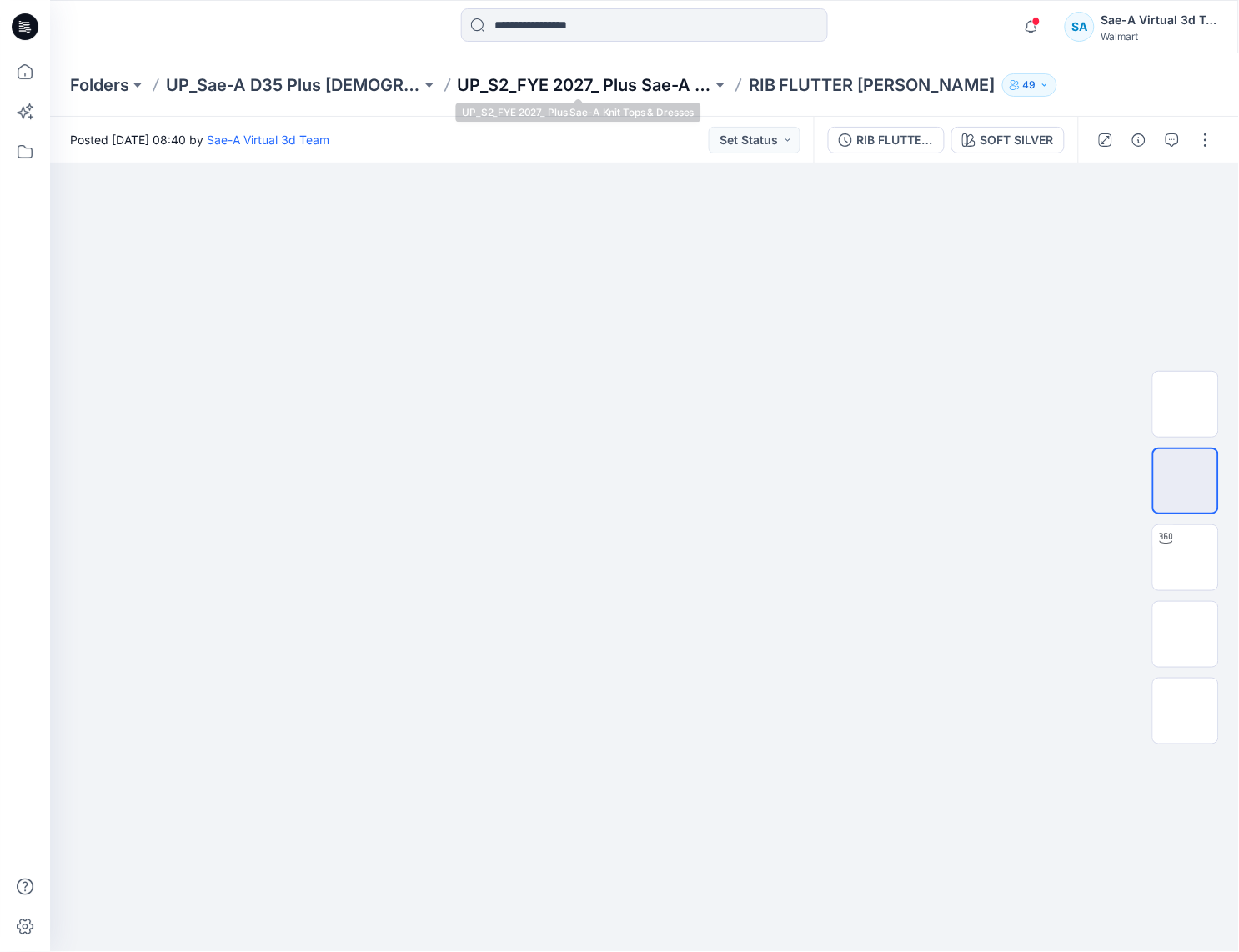
click at [648, 89] on p "UP_S2_FYE 2027_ Plus Sae-A Knit Tops & Dresses" at bounding box center [586, 84] width 255 height 23
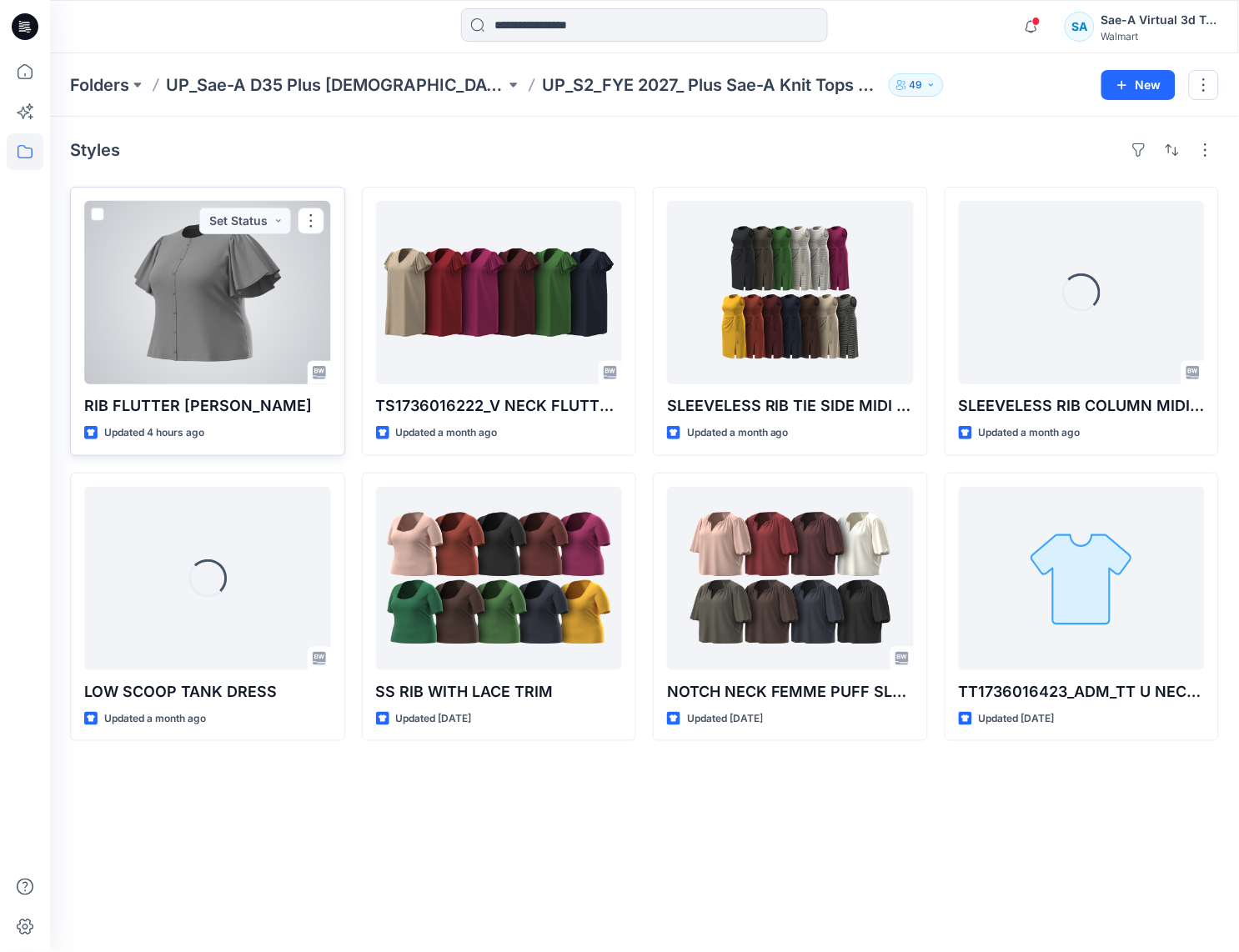
click at [201, 357] on div at bounding box center [208, 292] width 247 height 183
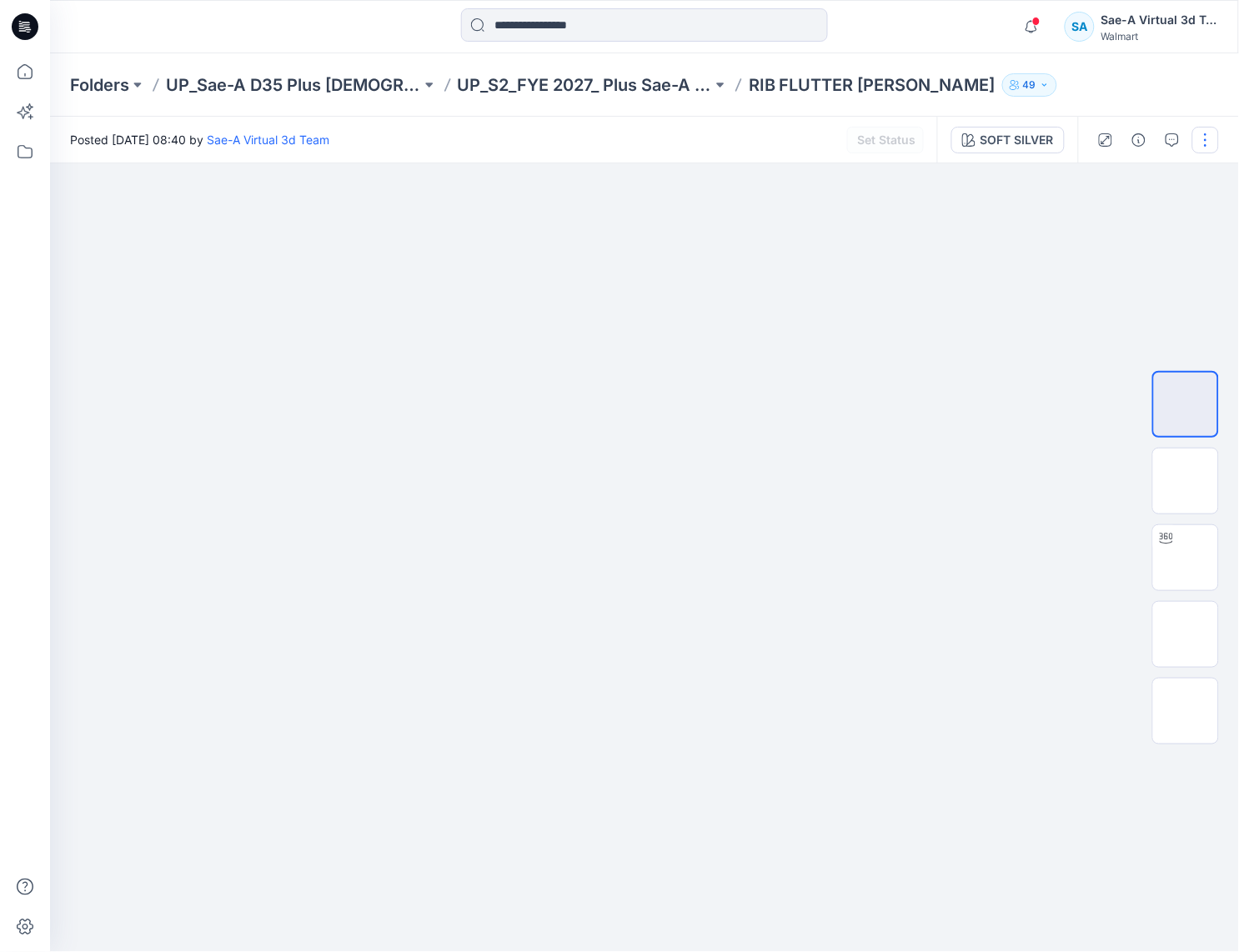
click at [1202, 142] on button "button" at bounding box center [1205, 140] width 26 height 26
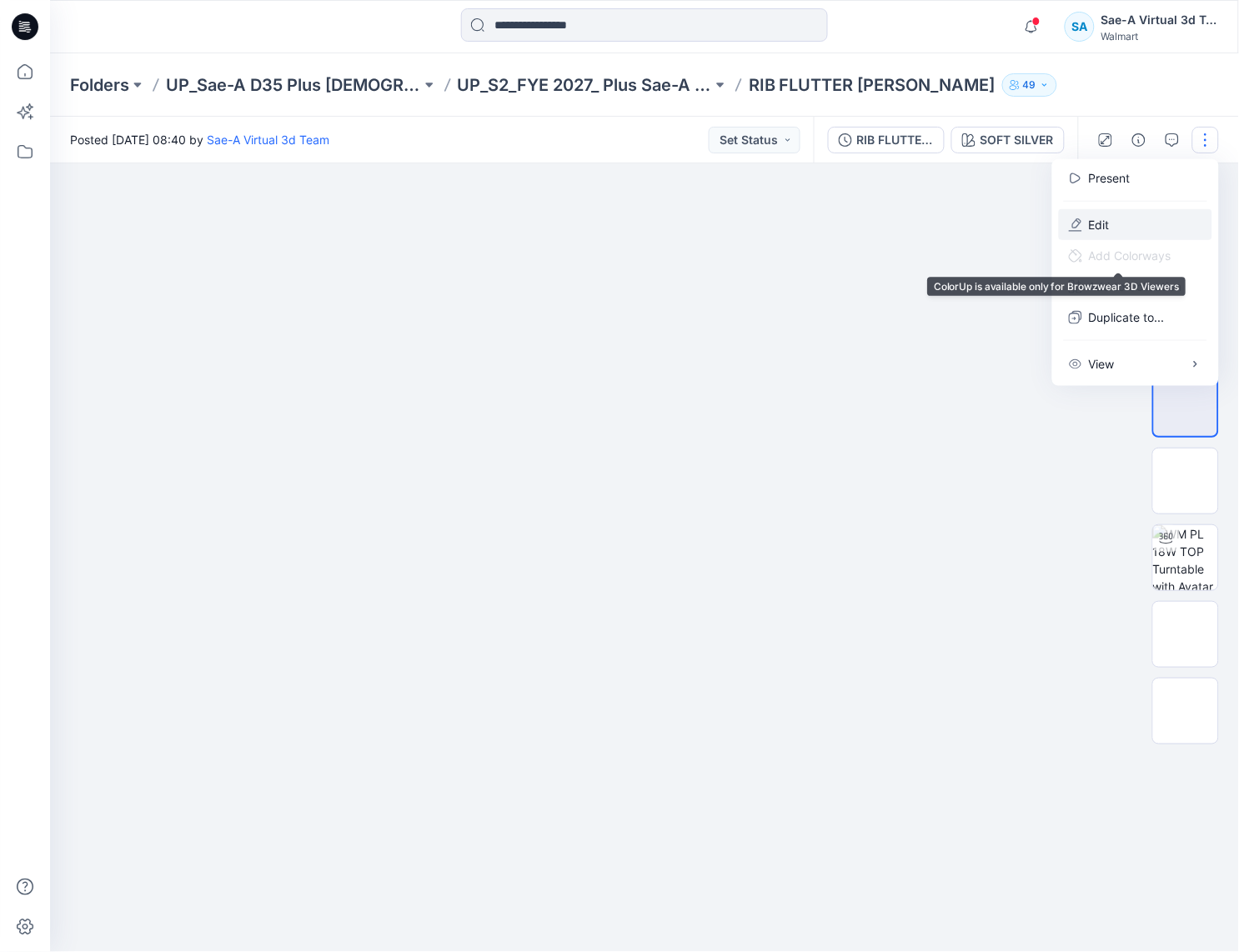
click at [1119, 227] on button "Edit" at bounding box center [1136, 225] width 153 height 31
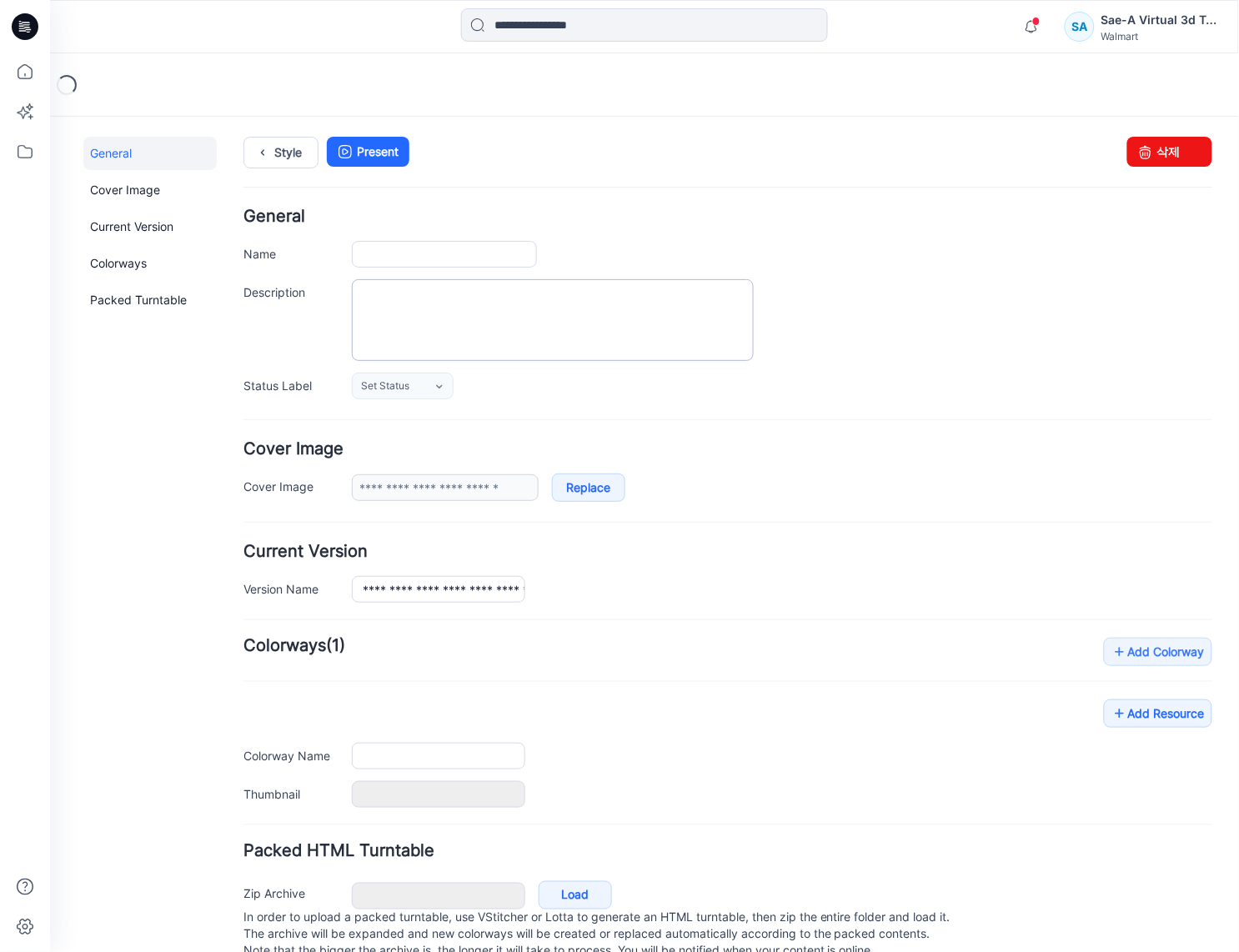
type input "**********"
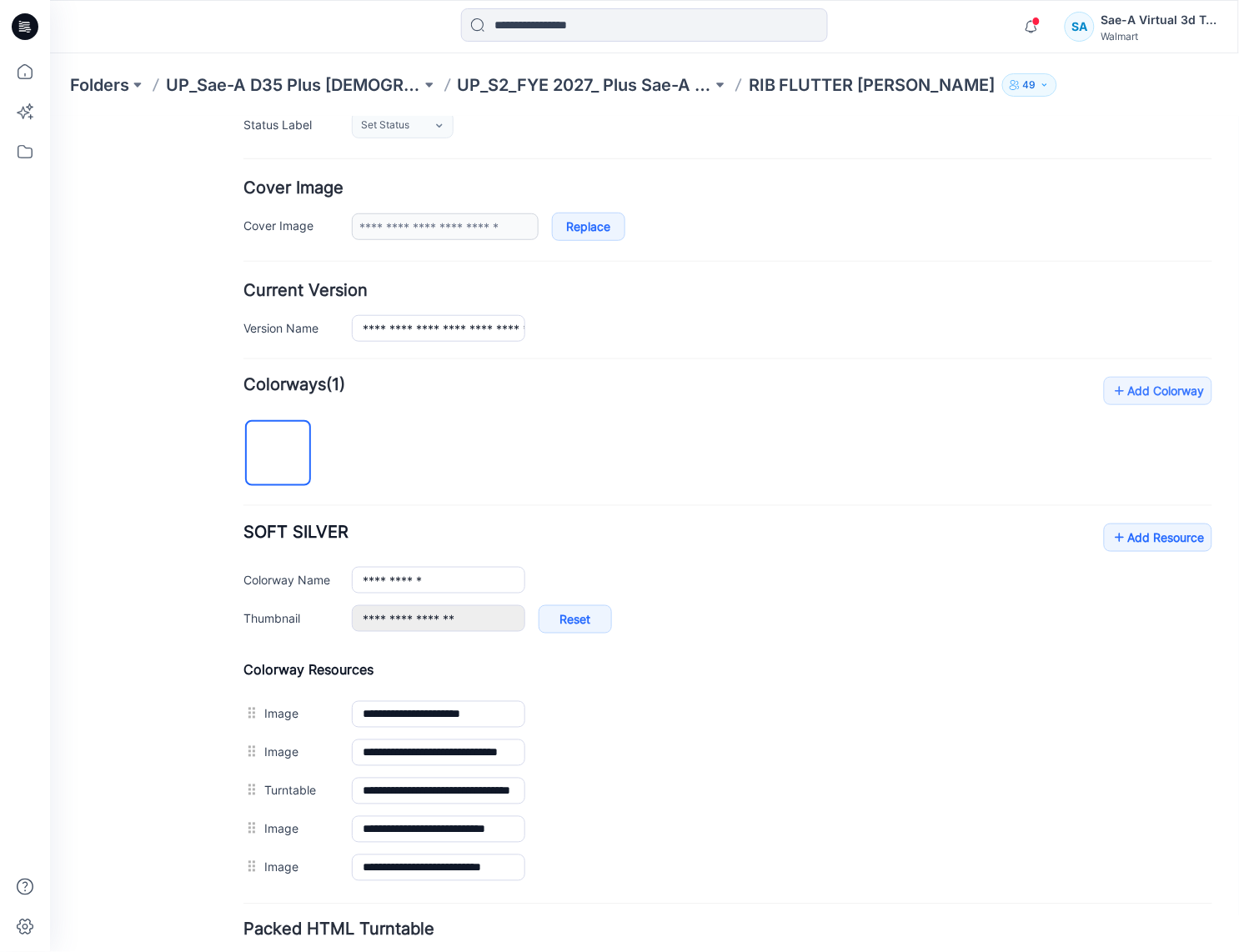
scroll to position [392, 0]
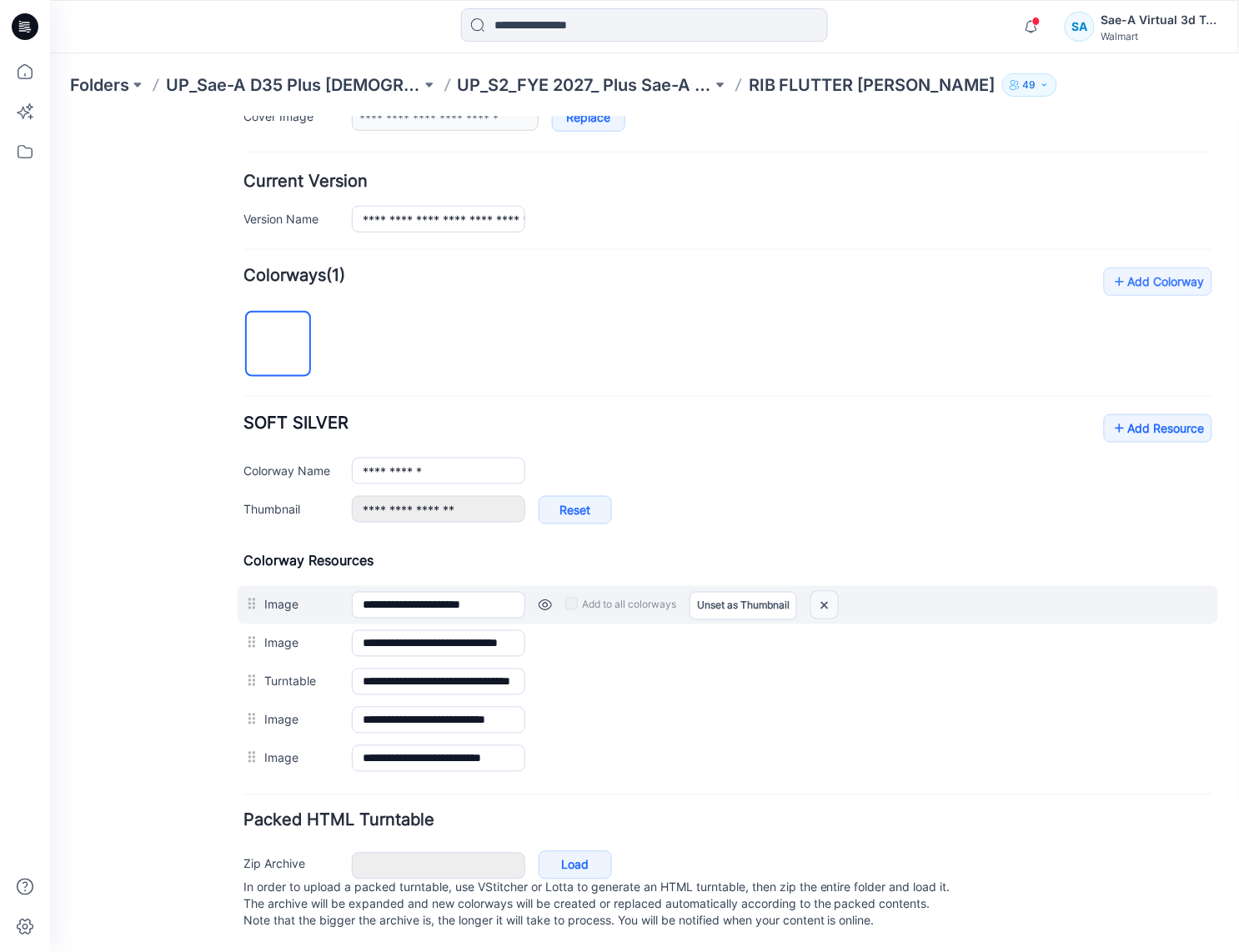
drag, startPoint x: 834, startPoint y: 594, endPoint x: 767, endPoint y: 227, distance: 373.1
click at [835, 594] on img at bounding box center [823, 605] width 26 height 27
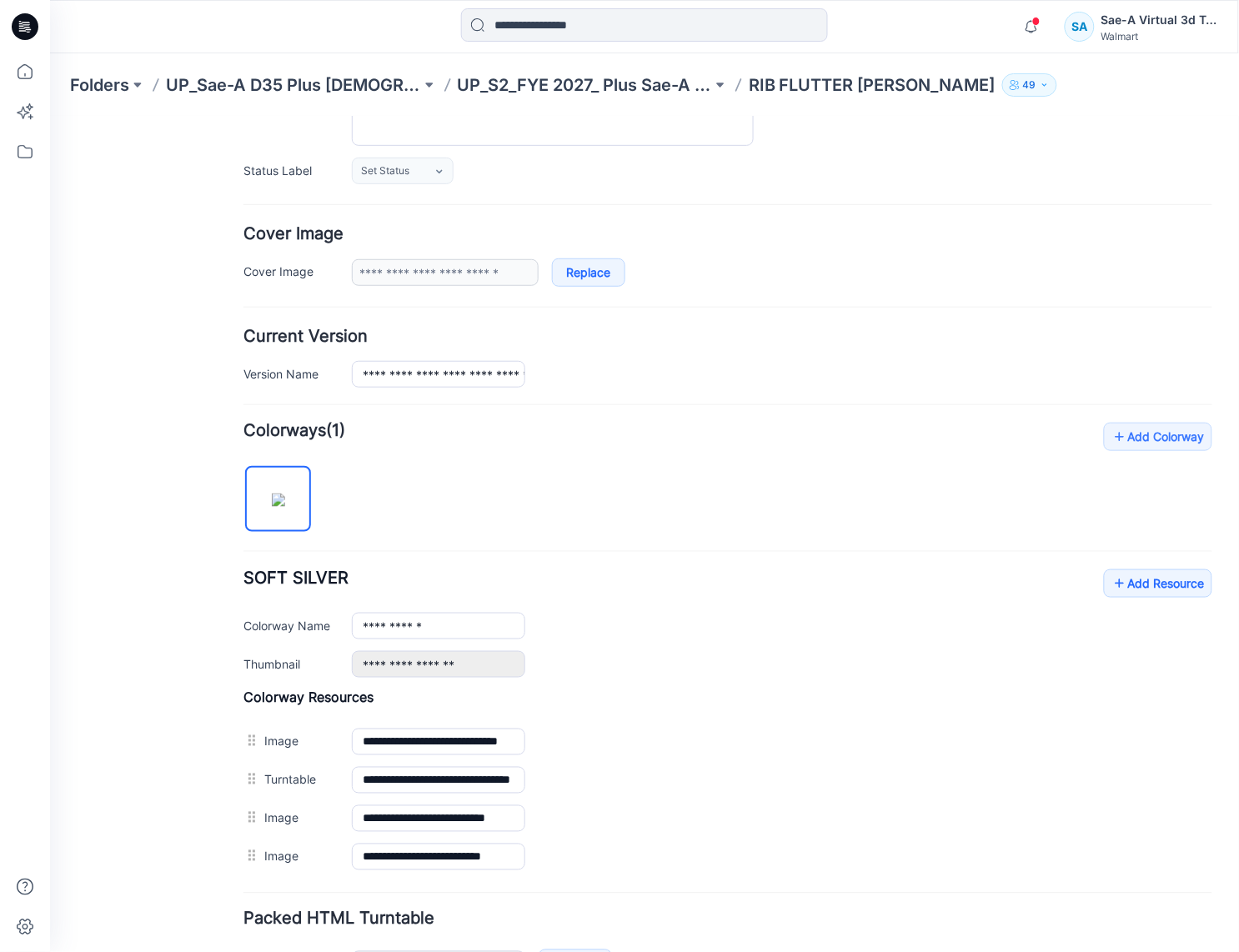
scroll to position [250, 0]
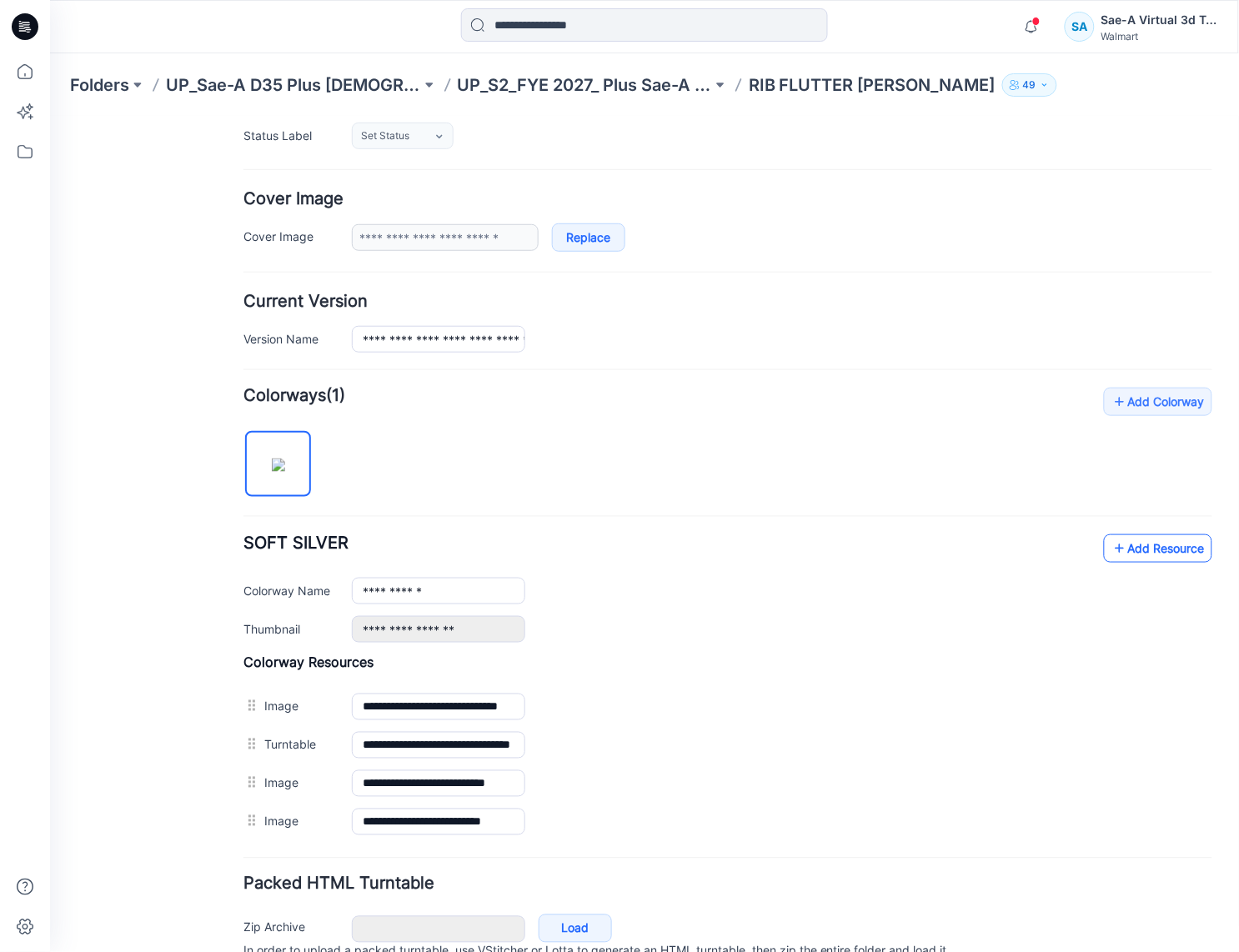
click at [1124, 553] on link "Add Resource" at bounding box center [1156, 548] width 108 height 28
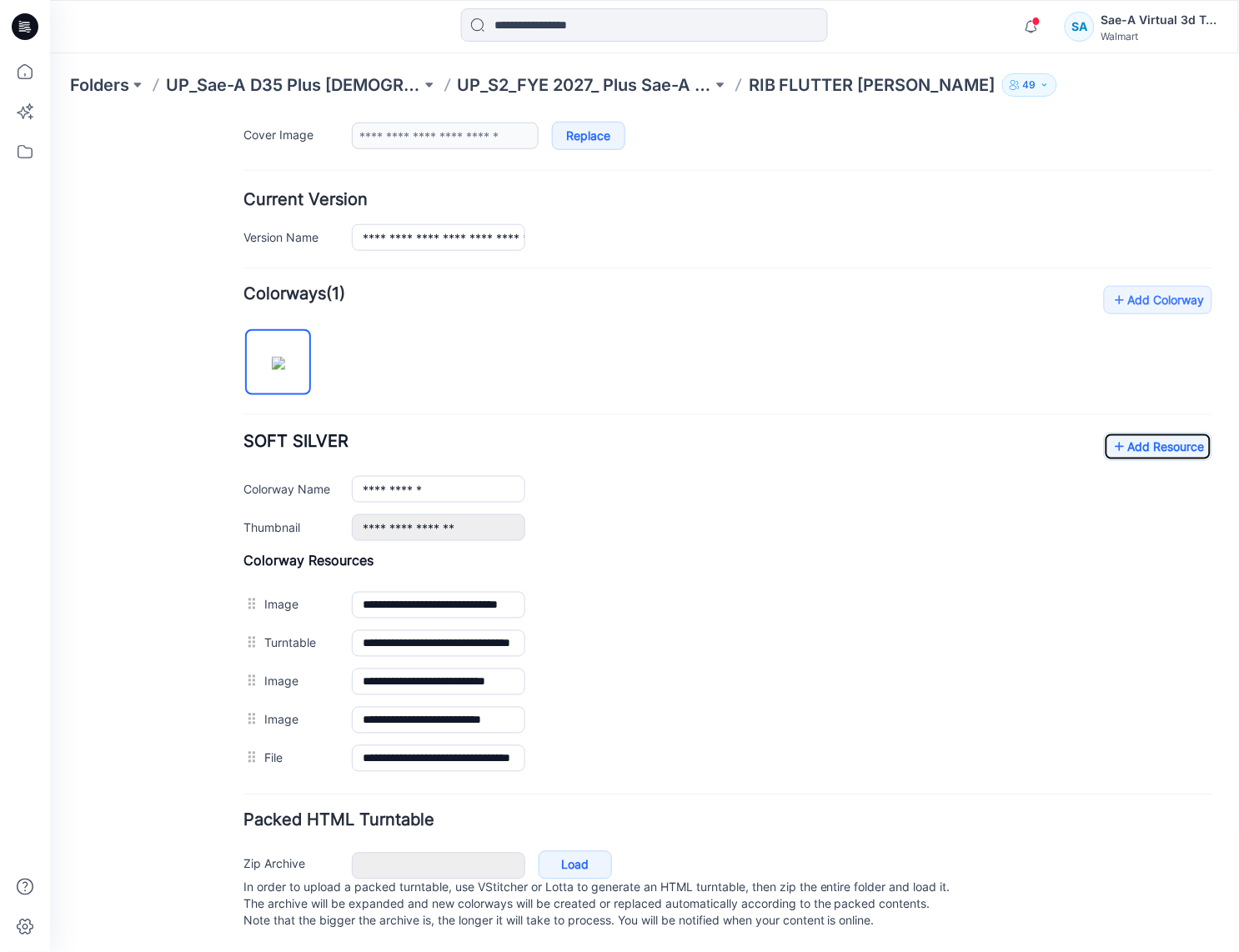
scroll to position [0, 0]
